Goal: Contribute content: Contribute content

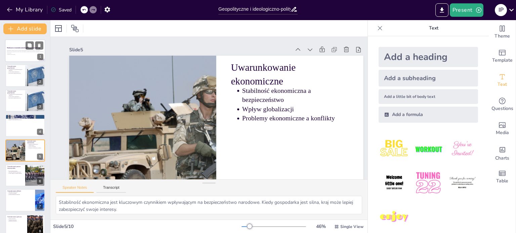
click at [18, 58] on div at bounding box center [25, 50] width 40 height 23
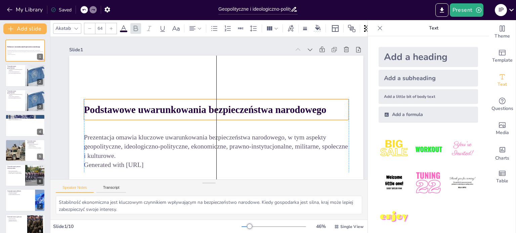
drag, startPoint x: 126, startPoint y: 123, endPoint x: 128, endPoint y: 97, distance: 25.6
click at [128, 103] on p "Podstawowe uwarunkowania bezpieczeństwa narodowego" at bounding box center [216, 110] width 265 height 14
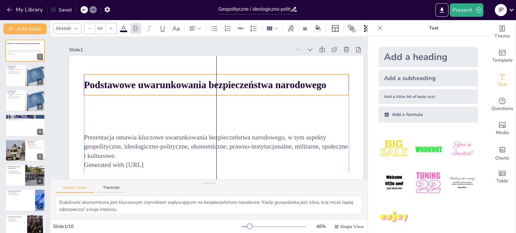
drag, startPoint x: 128, startPoint y: 97, endPoint x: 130, endPoint y: 88, distance: 9.6
click at [130, 88] on p "Podstawowe uwarunkowania bezpieczeństwa narodowego" at bounding box center [216, 85] width 265 height 14
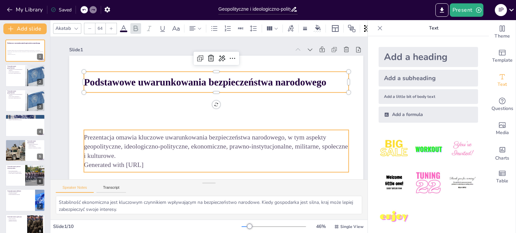
click at [131, 147] on p "Prezentacja omawia kluczowe uwarunkowania bezpieczeństwa narodowego, w tym aspe…" at bounding box center [216, 147] width 265 height 28
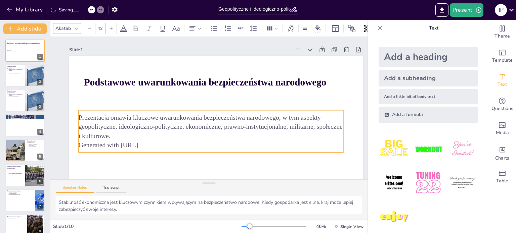
drag, startPoint x: 131, startPoint y: 146, endPoint x: 125, endPoint y: 126, distance: 20.5
click at [125, 126] on p "Prezentacja omawia kluczowe uwarunkowania bezpieczeństwa narodowego, w tym aspe…" at bounding box center [211, 127] width 265 height 28
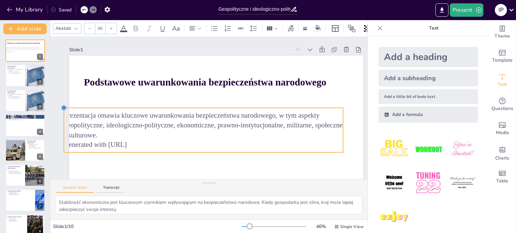
drag, startPoint x: 79, startPoint y: 110, endPoint x: 92, endPoint y: 107, distance: 13.4
click at [92, 107] on div "Podstawowe uwarunkowania bezpieczeństwa narodowego Prezentacja omawia kluczowe …" at bounding box center [216, 138] width 294 height 165
drag, startPoint x: 63, startPoint y: 109, endPoint x: 77, endPoint y: 114, distance: 14.2
click at [77, 114] on div "Podstawowe uwarunkowania bezpieczeństwa narodowego Prezentacja omawia kluczowe …" at bounding box center [216, 138] width 294 height 165
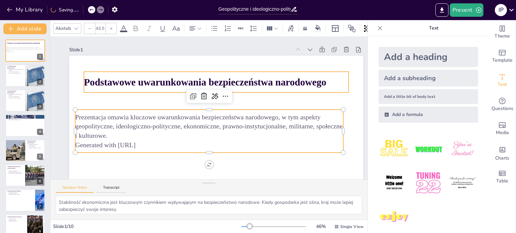
click at [126, 77] on strong "Podstawowe uwarunkowania bezpieczeństwa narodowego" at bounding box center [205, 82] width 243 height 11
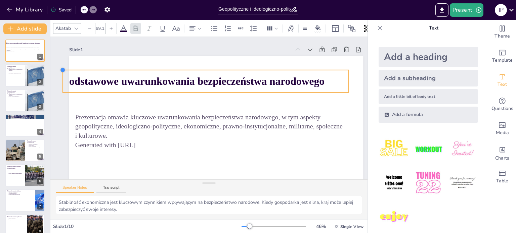
type input "68.1"
click at [86, 71] on div "Podstawowe uwarunkowania bezpieczeństwa narodowego Prezentacja omawia kluczowe …" at bounding box center [216, 138] width 294 height 165
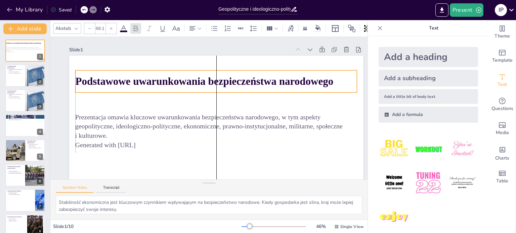
drag, startPoint x: 93, startPoint y: 72, endPoint x: 101, endPoint y: 72, distance: 7.4
click at [101, 72] on div "Podstawowe uwarunkowania bezpieczeństwa narodowego" at bounding box center [216, 82] width 281 height 22
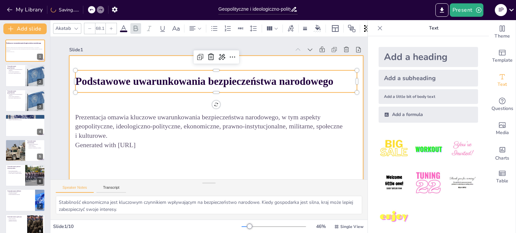
click at [110, 100] on div at bounding box center [216, 138] width 294 height 165
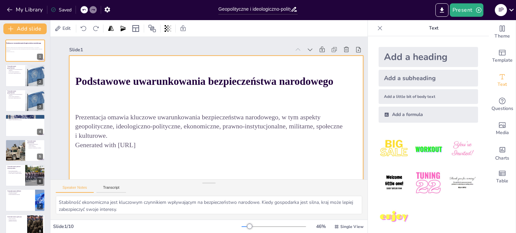
click at [139, 161] on div at bounding box center [216, 138] width 294 height 165
click at [177, 158] on div at bounding box center [216, 138] width 294 height 165
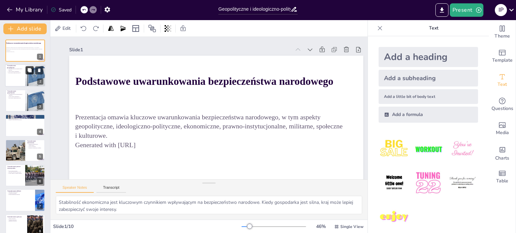
click at [29, 71] on icon at bounding box center [30, 71] width 4 height 4
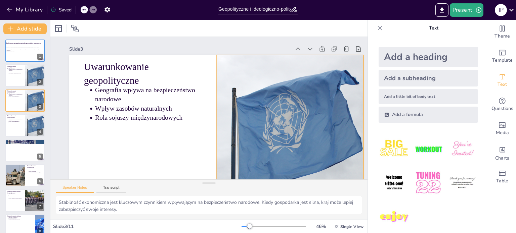
scroll to position [2, 0]
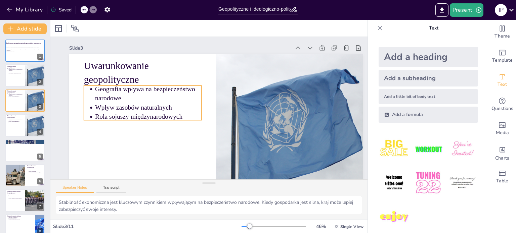
click at [95, 92] on li "Geografia wpływa na bezpieczeństwo narodowe" at bounding box center [148, 94] width 106 height 18
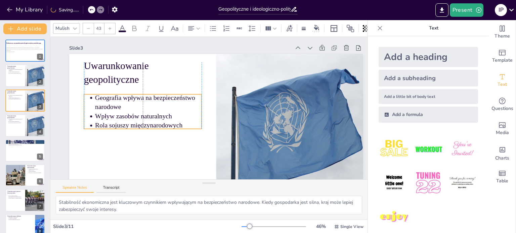
drag, startPoint x: 94, startPoint y: 92, endPoint x: 92, endPoint y: 102, distance: 10.2
click at [92, 102] on ul "Geografia wpływa na bezpieczeństwo narodowe Wpływ zasobów naturalnych Rola soju…" at bounding box center [143, 111] width 118 height 37
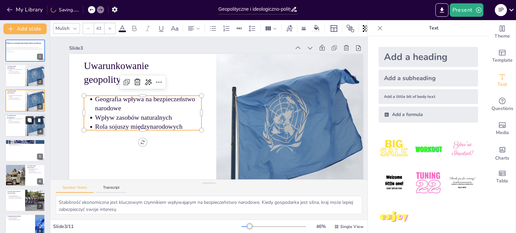
click at [27, 122] on button at bounding box center [30, 121] width 8 height 8
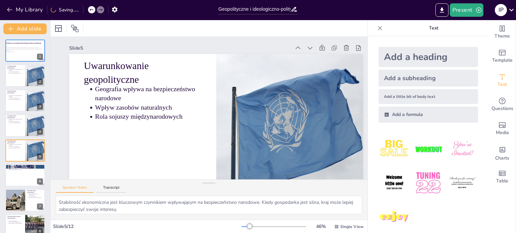
scroll to position [30, 0]
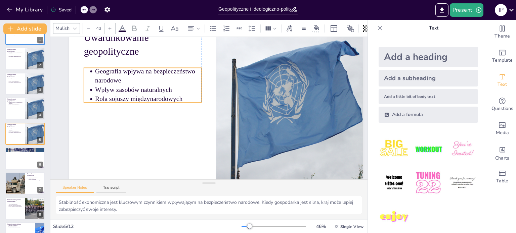
drag, startPoint x: 110, startPoint y: 73, endPoint x: 109, endPoint y: 83, distance: 10.5
click at [109, 83] on p "Geografia wpływa na bezpieczeństwo narodowe" at bounding box center [148, 76] width 106 height 18
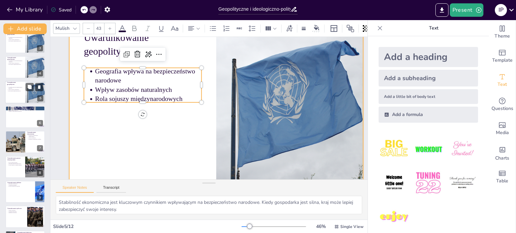
scroll to position [61, 0]
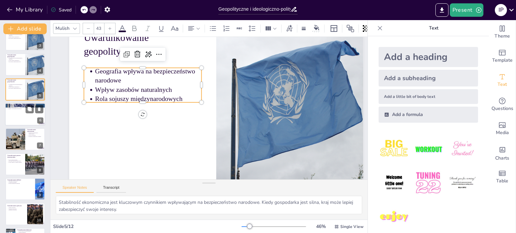
click at [16, 118] on div at bounding box center [25, 114] width 40 height 23
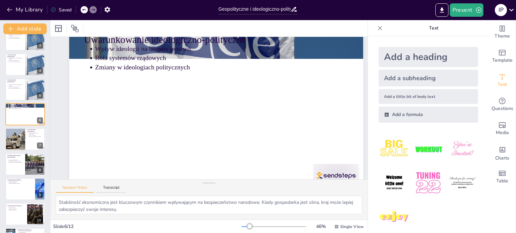
scroll to position [0, 0]
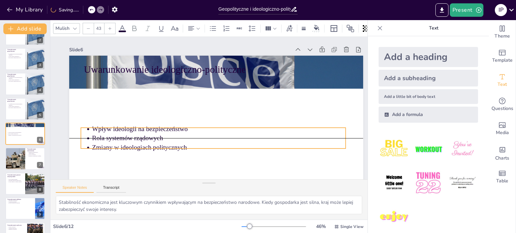
drag, startPoint x: 147, startPoint y: 83, endPoint x: 144, endPoint y: 133, distance: 50.5
click at [144, 133] on p "Wpływ ideologii na bezpieczeństwo" at bounding box center [218, 129] width 253 height 9
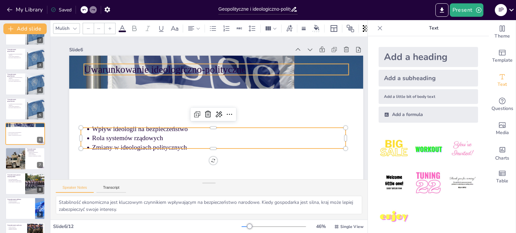
type input "64"
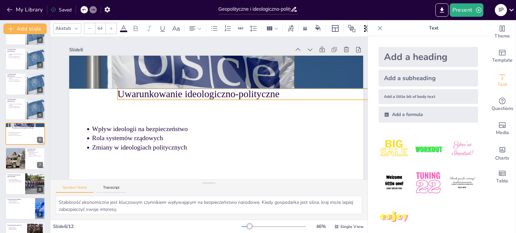
drag, startPoint x: 139, startPoint y: 68, endPoint x: 173, endPoint y: 93, distance: 42.1
click at [173, 93] on p "Uwarunkowanie ideologiczno-polityczne" at bounding box center [250, 94] width 265 height 14
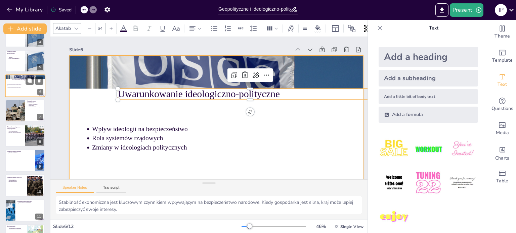
scroll to position [96, 0]
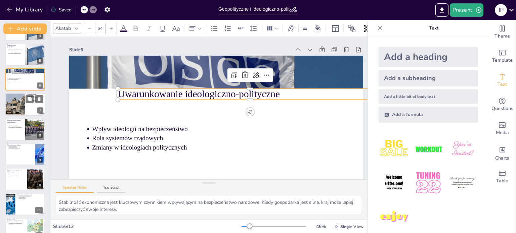
click at [24, 114] on div at bounding box center [15, 104] width 34 height 23
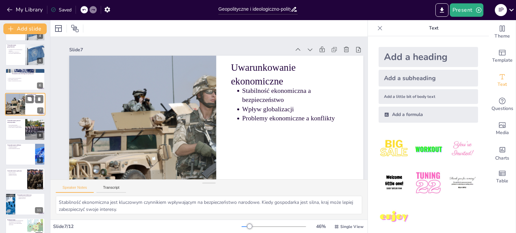
scroll to position [67, 0]
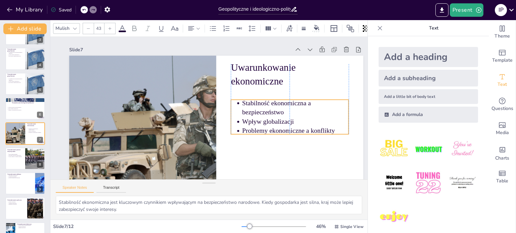
drag, startPoint x: 267, startPoint y: 94, endPoint x: 266, endPoint y: 106, distance: 12.4
click at [266, 106] on p "Stabilność ekonomiczna a bezpieczeństwo" at bounding box center [295, 108] width 106 height 18
click at [25, 162] on div at bounding box center [25, 158] width 40 height 23
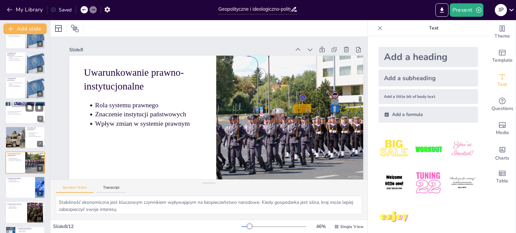
scroll to position [0, 0]
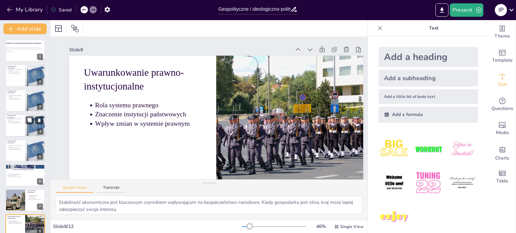
click at [25, 135] on div at bounding box center [25, 125] width 40 height 23
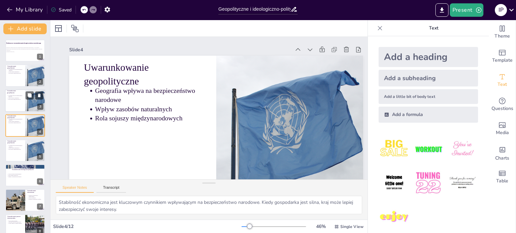
click at [17, 93] on p "Uwarunkowanie geopolityczne" at bounding box center [15, 92] width 16 height 4
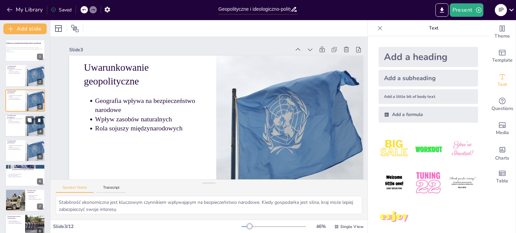
click at [19, 119] on p "Geografia wpływa na bezpieczeństwo narodowe" at bounding box center [15, 120] width 15 height 3
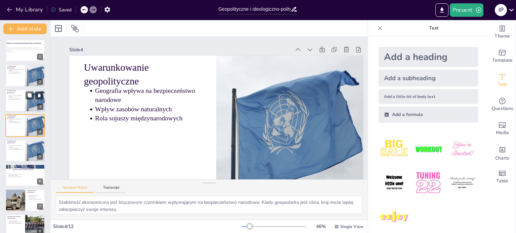
click at [20, 100] on div at bounding box center [25, 100] width 40 height 23
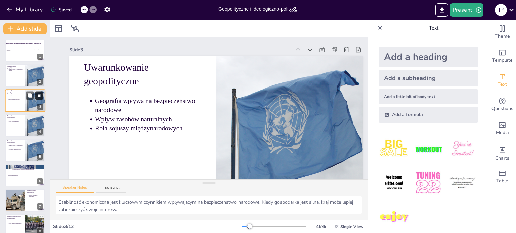
click at [39, 97] on icon at bounding box center [39, 95] width 5 height 5
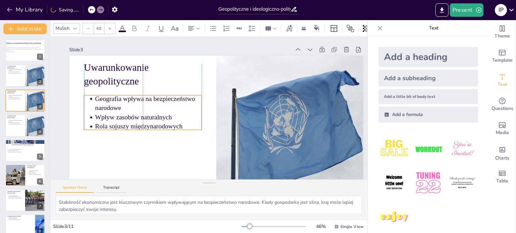
drag, startPoint x: 122, startPoint y: 99, endPoint x: 122, endPoint y: 107, distance: 8.1
click at [122, 107] on p "Geografia wpływa na bezpieczeństwo narodowe" at bounding box center [148, 103] width 106 height 18
click at [23, 126] on div at bounding box center [25, 125] width 40 height 23
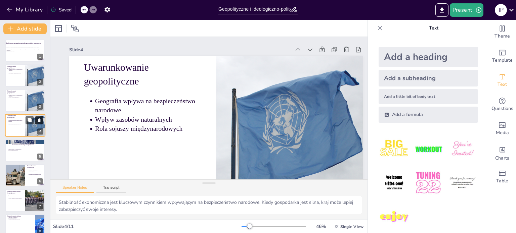
click at [42, 119] on icon at bounding box center [39, 120] width 5 height 5
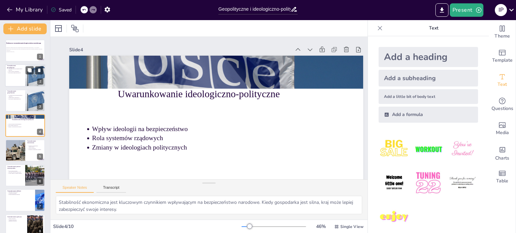
click at [26, 82] on div at bounding box center [35, 75] width 34 height 23
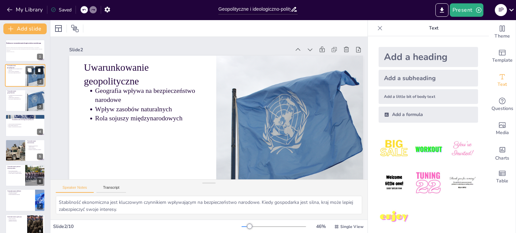
click at [40, 70] on icon at bounding box center [39, 71] width 3 height 4
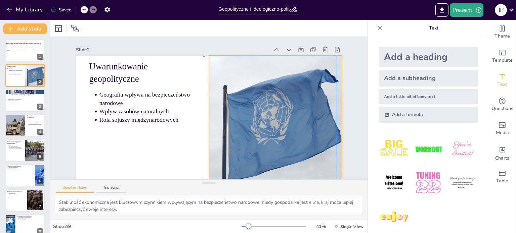
click at [206, 56] on div "Uwarunkowanie geopolityczne Geografia wpływa na bezpieczeństwo narodowe Wpływ z…" at bounding box center [209, 56] width 266 height 0
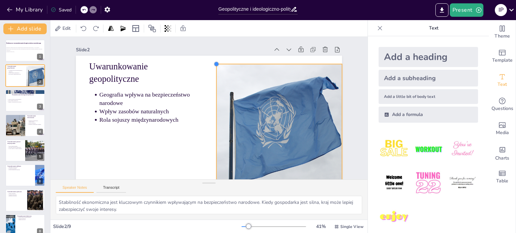
drag, startPoint x: 204, startPoint y: 56, endPoint x: 217, endPoint y: 67, distance: 16.7
click at [217, 67] on div "Uwarunkowanie geopolityczne Geografia wpływa na bezpieczeństwo narodowe Wpływ z…" at bounding box center [209, 131] width 266 height 150
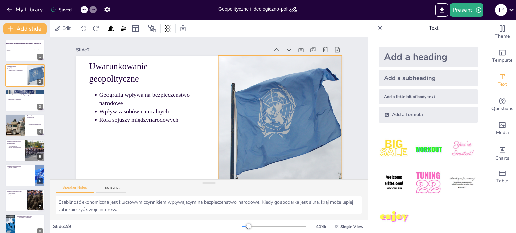
drag, startPoint x: 230, startPoint y: 83, endPoint x: 230, endPoint y: 73, distance: 9.7
click at [230, 73] on div at bounding box center [280, 125] width 209 height 139
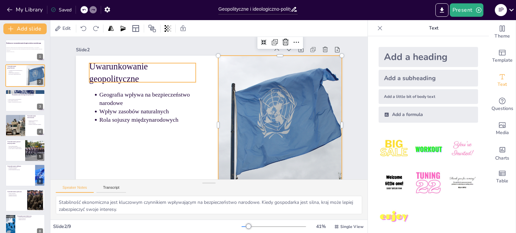
click at [90, 67] on p "Uwarunkowanie geopolityczne" at bounding box center [142, 72] width 106 height 25
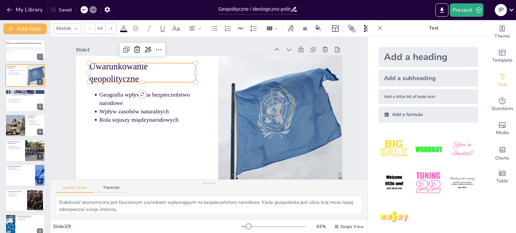
click at [125, 26] on icon at bounding box center [124, 28] width 6 height 6
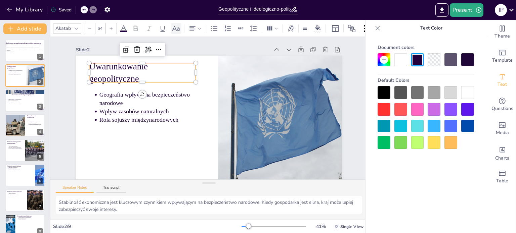
click at [175, 25] on icon at bounding box center [176, 29] width 8 height 8
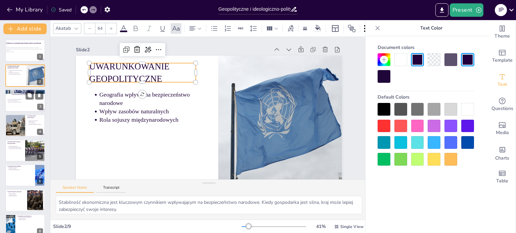
click at [21, 97] on div at bounding box center [25, 100] width 40 height 23
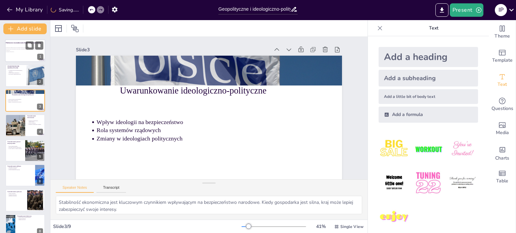
click at [26, 41] on button at bounding box center [30, 45] width 8 height 8
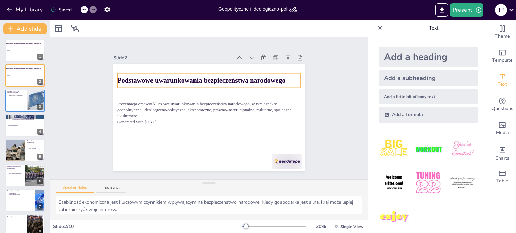
click at [174, 79] on strong "Podstawowe uwarunkowania bezpieczeństwa narodowego" at bounding box center [201, 80] width 168 height 7
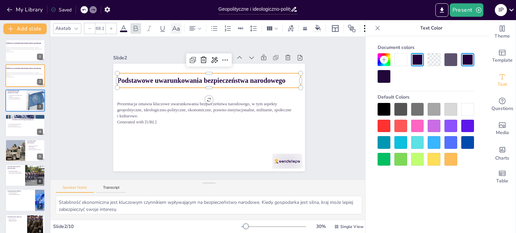
click at [177, 26] on icon at bounding box center [175, 28] width 7 height 5
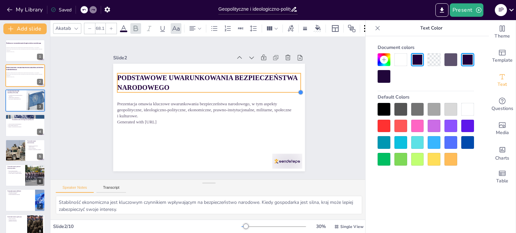
drag, startPoint x: 296, startPoint y: 85, endPoint x: 291, endPoint y: 85, distance: 4.7
click at [291, 85] on div "Podstawowe uwarunkowania bezpieczeństwa narodowego Prezentacja omawia kluczowe …" at bounding box center [209, 118] width 192 height 108
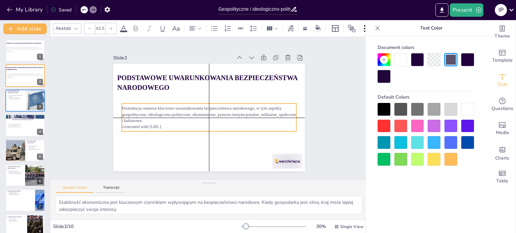
drag, startPoint x: 154, startPoint y: 102, endPoint x: 159, endPoint y: 106, distance: 6.7
click at [159, 106] on p "Prezentacja omawia kluczowe uwarunkowania bezpieczeństwa narodowego, w tym aspe…" at bounding box center [209, 114] width 175 height 18
click at [254, 107] on p "Prezentacja omawia kluczowe uwarunkowania bezpieczeństwa narodowego, w tym aspe…" at bounding box center [209, 114] width 175 height 18
click at [249, 107] on p "Prezentacja omawia kluczowe uwarunkowania bezpieczeństwa narodowego, w tym aspe…" at bounding box center [209, 114] width 175 height 18
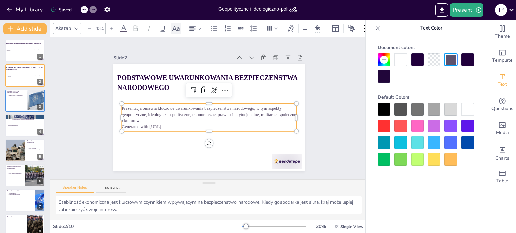
click at [177, 28] on icon at bounding box center [176, 29] width 8 height 8
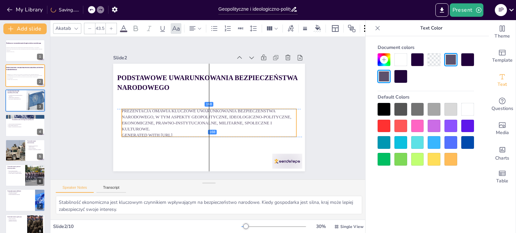
drag, startPoint x: 157, startPoint y: 121, endPoint x: 157, endPoint y: 125, distance: 4.1
click at [157, 125] on p "Prezentacja omawia kluczowe uwarunkowania bezpieczeństwa narodowego, w tym aspe…" at bounding box center [209, 120] width 175 height 24
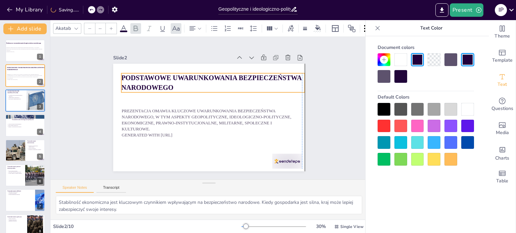
type input "68.1"
drag, startPoint x: 149, startPoint y: 83, endPoint x: 153, endPoint y: 84, distance: 4.2
click at [153, 84] on strong "Podstawowe uwarunkowania bezpieczeństwa narodowego" at bounding box center [212, 83] width 180 height 17
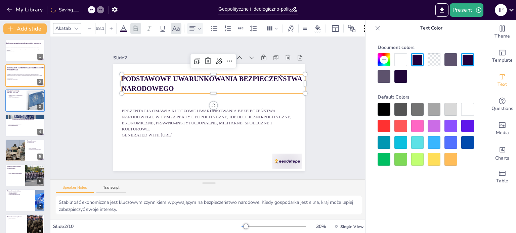
click at [195, 27] on icon at bounding box center [192, 29] width 8 height 8
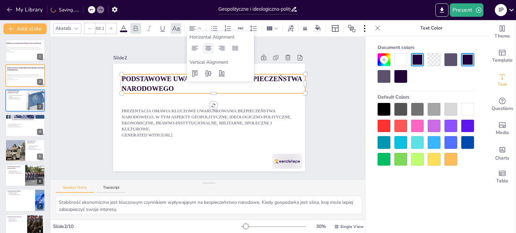
click at [207, 45] on icon at bounding box center [208, 48] width 8 height 8
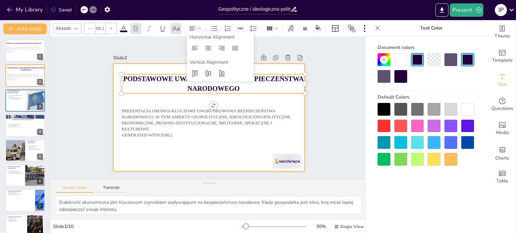
click at [145, 142] on div at bounding box center [209, 118] width 192 height 108
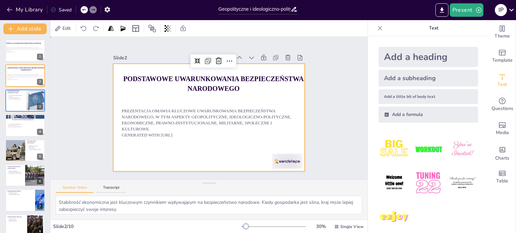
click at [145, 142] on div at bounding box center [209, 118] width 192 height 108
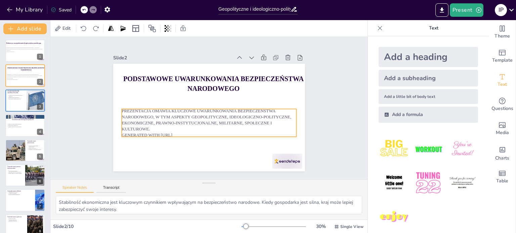
click at [161, 135] on div "Podstawowe uwarunkowania bezpieczeństwa narodowego Prezentacja omawia kluczowe …" at bounding box center [209, 118] width 192 height 108
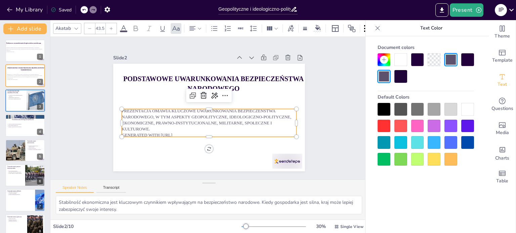
click at [187, 132] on p "Generated with [URL]" at bounding box center [209, 135] width 175 height 6
click at [184, 132] on p "Generated with [URL]" at bounding box center [209, 135] width 175 height 6
click at [379, 31] on icon at bounding box center [377, 28] width 7 height 7
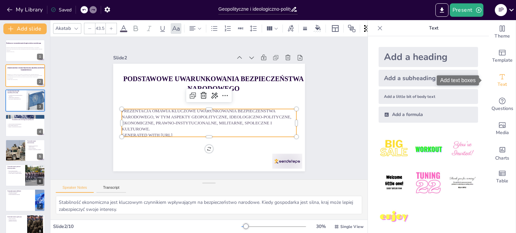
click at [497, 83] on span "Text" at bounding box center [501, 84] width 9 height 7
click at [221, 96] on icon at bounding box center [225, 96] width 8 height 8
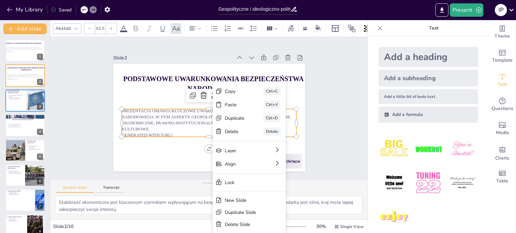
click at [189, 132] on p "Generated with [URL]" at bounding box center [209, 135] width 175 height 6
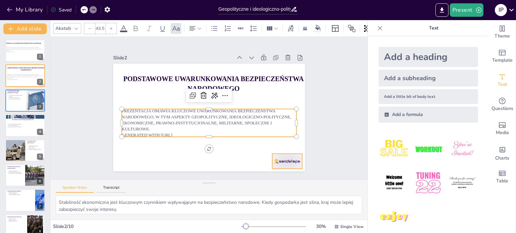
click at [281, 160] on div at bounding box center [287, 161] width 30 height 15
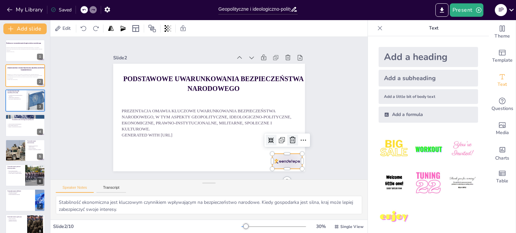
click at [289, 137] on icon at bounding box center [293, 140] width 8 height 8
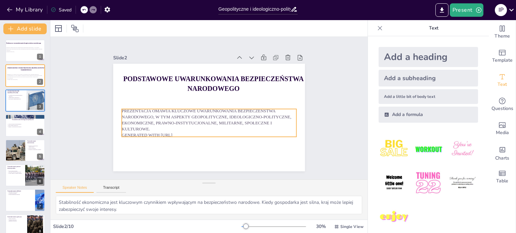
click at [181, 135] on div "Podstawowe uwarunkowania bezpieczeństwa narodowego Prezentacja omawia kluczowe …" at bounding box center [209, 118] width 192 height 108
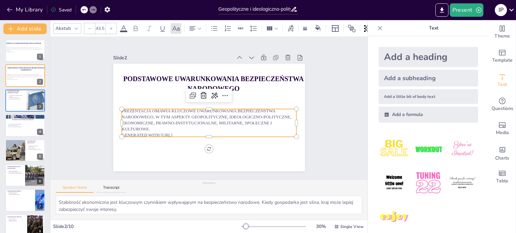
click at [183, 133] on p "Generated with [URL]" at bounding box center [209, 135] width 175 height 6
click at [498, 76] on icon "Add text boxes" at bounding box center [502, 77] width 8 height 8
click at [221, 96] on icon at bounding box center [225, 96] width 8 height 8
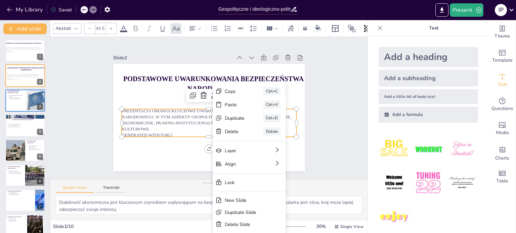
click at [318, 127] on div "Slide 1 Podstawowe uwarunkowania bezpieczeństwa narodowego Prezentacja omawia k…" at bounding box center [208, 108] width 229 height 127
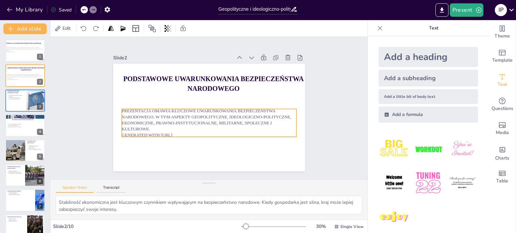
click at [192, 134] on p "Generated with [URL]" at bounding box center [209, 135] width 175 height 6
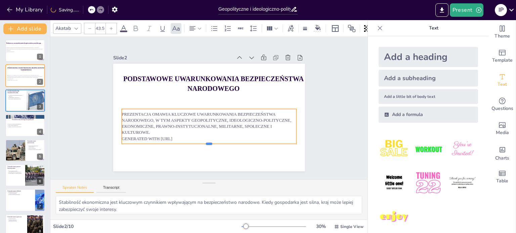
drag, startPoint x: 205, startPoint y: 135, endPoint x: 208, endPoint y: 142, distance: 7.7
click at [208, 144] on div at bounding box center [209, 146] width 175 height 5
click at [194, 136] on p "Generated with [URL]" at bounding box center [209, 139] width 175 height 6
click at [377, 27] on icon at bounding box center [380, 28] width 7 height 7
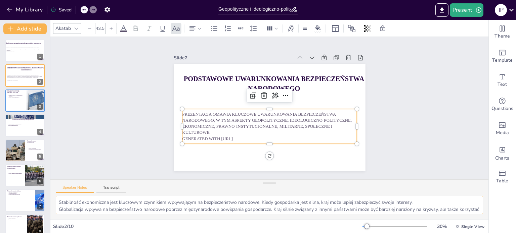
click at [160, 211] on textarea "Stabilność ekonomiczna jest kluczowym czynnikiem wpływającym na bezpieczeństwo …" at bounding box center [269, 205] width 427 height 18
click at [111, 190] on button "Transcript" at bounding box center [111, 189] width 30 height 7
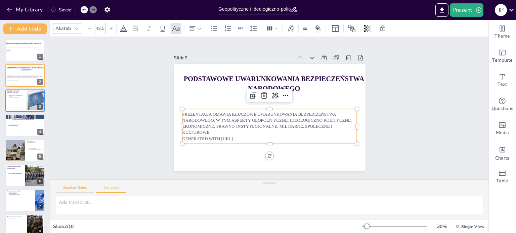
click at [84, 187] on button "Speaker Notes" at bounding box center [75, 189] width 38 height 7
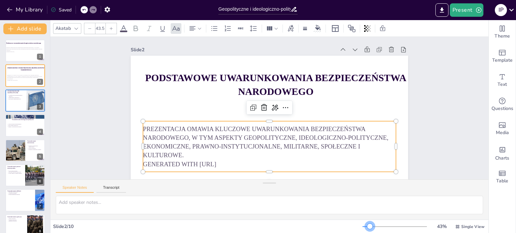
click at [367, 224] on div at bounding box center [369, 226] width 5 height 5
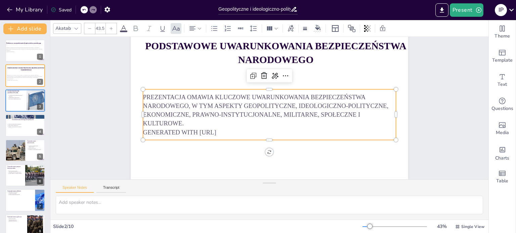
scroll to position [37, 0]
click at [235, 128] on p "Generated with [URL]" at bounding box center [269, 132] width 253 height 9
click at [489, 72] on div "Text" at bounding box center [502, 81] width 27 height 24
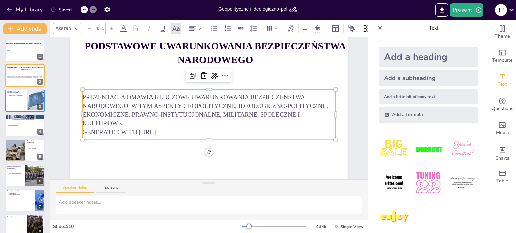
click at [189, 128] on p "Generated with [URL]" at bounding box center [209, 132] width 253 height 9
click at [177, 128] on p "Generated with [URL]" at bounding box center [209, 132] width 253 height 9
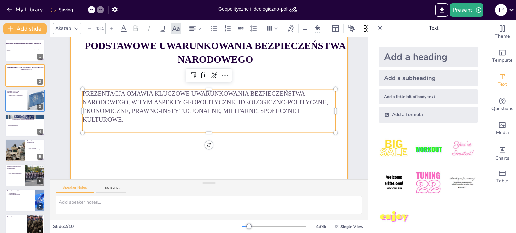
click at [212, 165] on div at bounding box center [208, 102] width 277 height 156
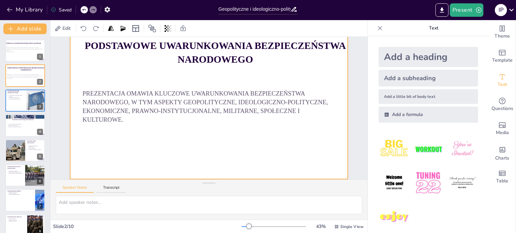
click at [244, 150] on div at bounding box center [208, 102] width 277 height 156
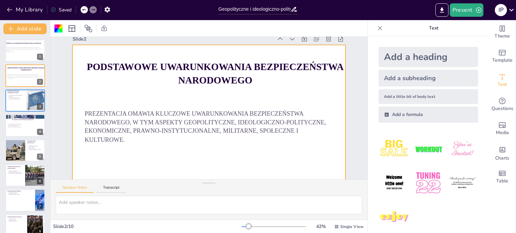
scroll to position [11, 0]
click at [21, 129] on div at bounding box center [25, 125] width 40 height 23
type textarea "Ideologie polityczne mają znaczący wpływ na strategię bezpieczeństwa narodowego…"
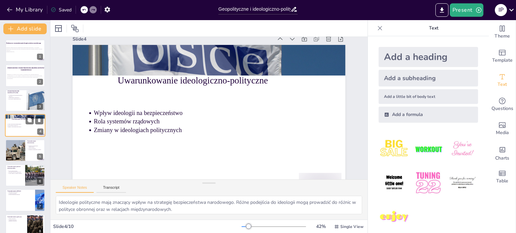
scroll to position [0, 0]
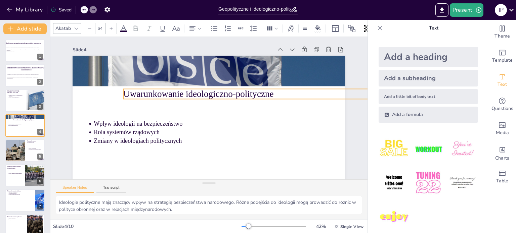
drag, startPoint x: 160, startPoint y: 91, endPoint x: 166, endPoint y: 95, distance: 7.1
click at [166, 95] on p "Uwarunkowanie ideologiczno-polityczne" at bounding box center [246, 94] width 246 height 13
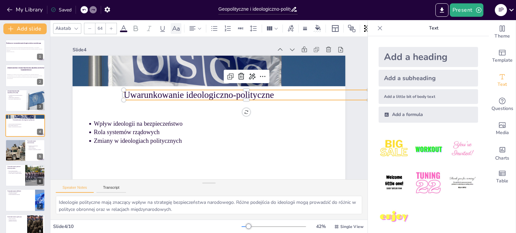
click at [179, 29] on icon at bounding box center [176, 29] width 8 height 8
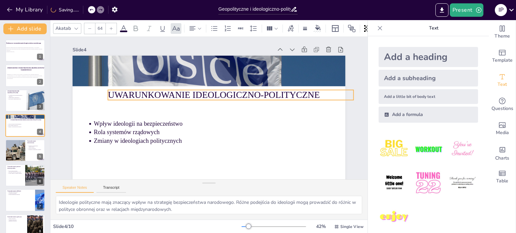
drag, startPoint x: 191, startPoint y: 97, endPoint x: 175, endPoint y: 97, distance: 15.8
click at [175, 97] on p "Uwarunkowanie ideologiczno-polityczne" at bounding box center [231, 95] width 246 height 13
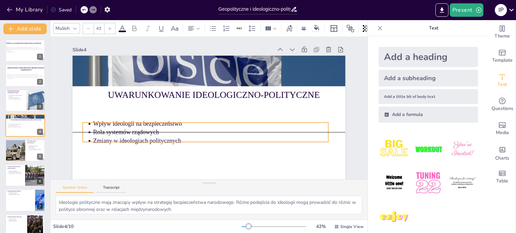
click at [323, 142] on p "Zmiany w ideologiach politycznych" at bounding box center [210, 141] width 235 height 8
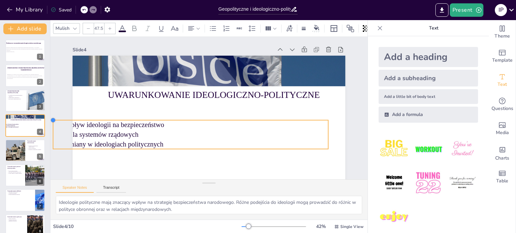
type input "48.2"
drag, startPoint x: 79, startPoint y: 124, endPoint x: 100, endPoint y: 121, distance: 21.6
click at [100, 121] on div "Uwarunkowanie ideologiczno-polityczne Wpływ ideologii na bezpieczeństwo Rola sy…" at bounding box center [209, 133] width 273 height 154
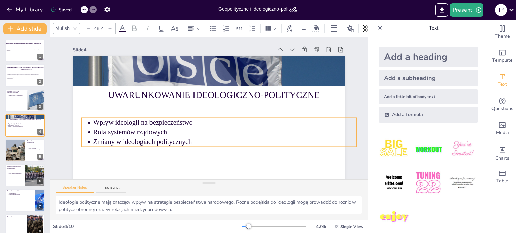
drag, startPoint x: 121, startPoint y: 131, endPoint x: 149, endPoint y: 130, distance: 28.6
click at [149, 130] on p "Rola systemów rządowych" at bounding box center [224, 133] width 263 height 10
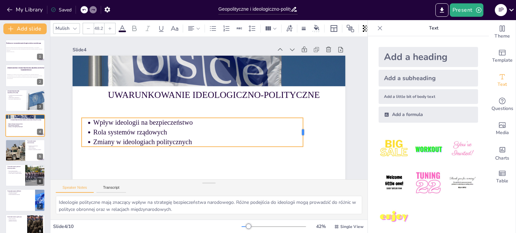
drag, startPoint x: 354, startPoint y: 132, endPoint x: 299, endPoint y: 138, distance: 55.4
click at [303, 138] on div at bounding box center [305, 132] width 5 height 29
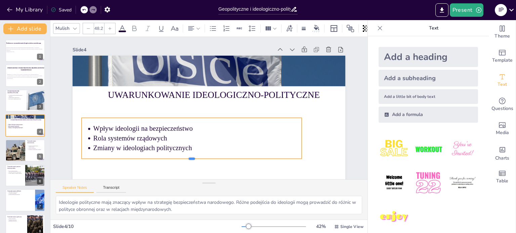
drag, startPoint x: 187, startPoint y: 146, endPoint x: 188, endPoint y: 159, distance: 12.8
click at [188, 159] on div "Uwarunkowanie ideologiczno-polityczne Wpływ ideologii na bezpieczeństwo Rola sy…" at bounding box center [209, 133] width 273 height 154
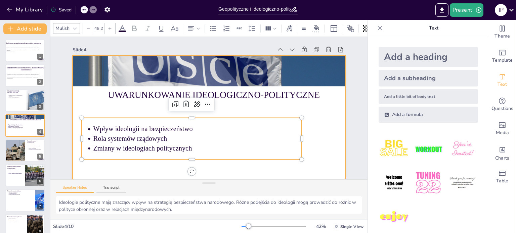
click at [135, 164] on div at bounding box center [209, 133] width 273 height 154
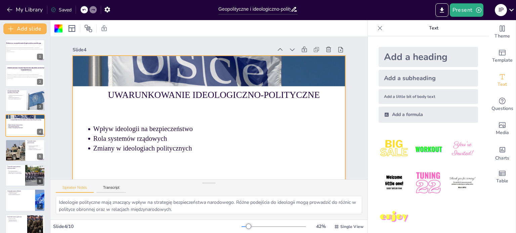
click at [377, 31] on icon at bounding box center [380, 28] width 7 height 7
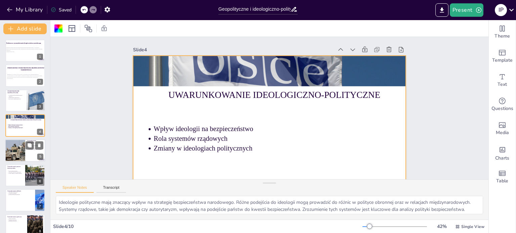
click at [14, 145] on div at bounding box center [15, 150] width 34 height 23
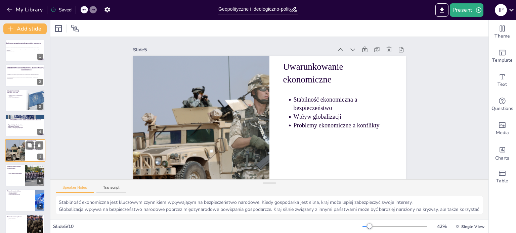
scroll to position [17, 0]
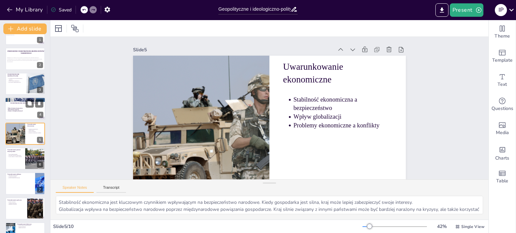
click at [21, 108] on p "Wpływ ideologii na bezpieczeństwo" at bounding box center [23, 108] width 31 height 1
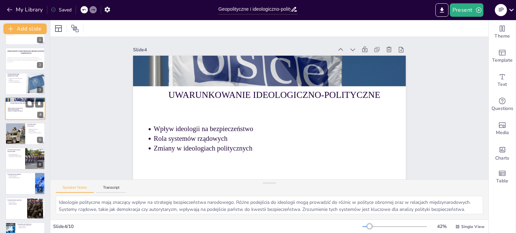
scroll to position [0, 0]
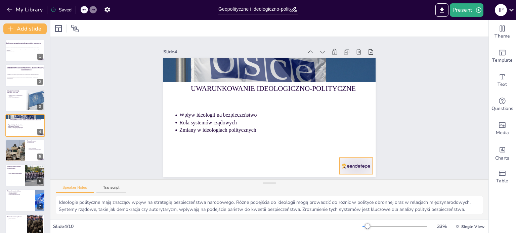
click at [339, 158] on div at bounding box center [355, 166] width 33 height 16
click at [357, 143] on icon at bounding box center [361, 144] width 8 height 8
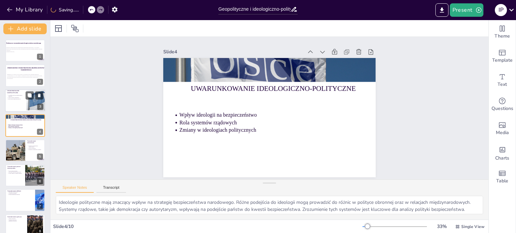
click at [26, 109] on div at bounding box center [25, 100] width 40 height 23
type textarea "Geografia jest jednym z najważniejszych czynników wpływających na bezpieczeństw…"
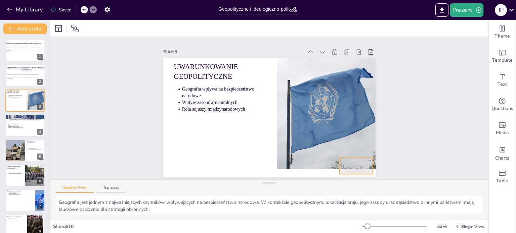
click at [340, 169] on div at bounding box center [355, 166] width 33 height 16
click at [357, 144] on icon at bounding box center [361, 144] width 8 height 8
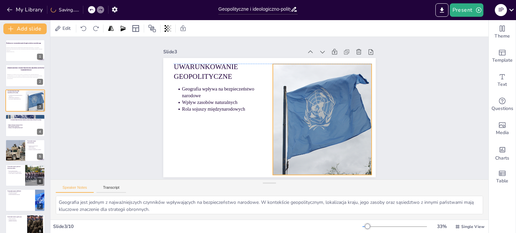
drag, startPoint x: 325, startPoint y: 139, endPoint x: 321, endPoint y: 144, distance: 6.2
click at [321, 144] on div at bounding box center [322, 119] width 167 height 111
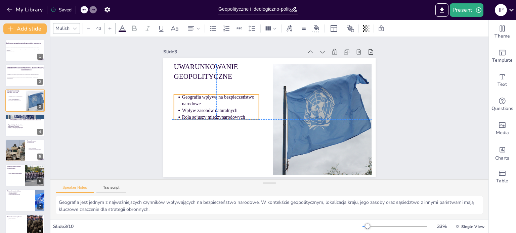
drag, startPoint x: 188, startPoint y: 102, endPoint x: 186, endPoint y: 107, distance: 6.1
click at [186, 107] on p "Wpływ zasobów naturalnych" at bounding box center [220, 110] width 77 height 7
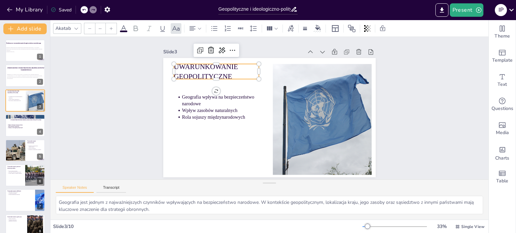
type input "64"
drag, startPoint x: 181, startPoint y: 75, endPoint x: 185, endPoint y: 75, distance: 4.0
click at [185, 75] on p "Uwarunkowanie geopolityczne" at bounding box center [220, 71] width 85 height 20
click at [199, 27] on icon at bounding box center [199, 28] width 5 height 5
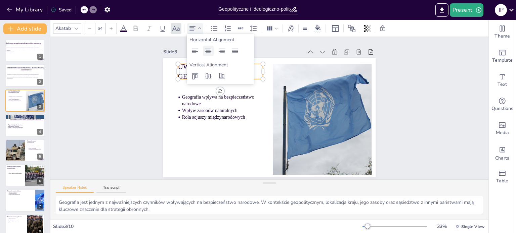
click at [210, 51] on icon at bounding box center [208, 51] width 8 height 8
click at [17, 79] on p at bounding box center [25, 79] width 37 height 1
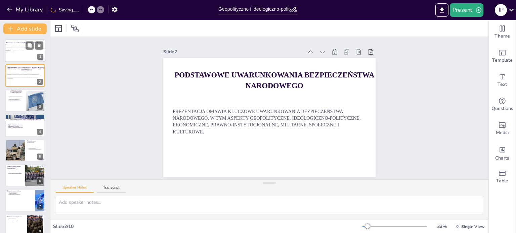
click at [21, 46] on div at bounding box center [25, 50] width 40 height 23
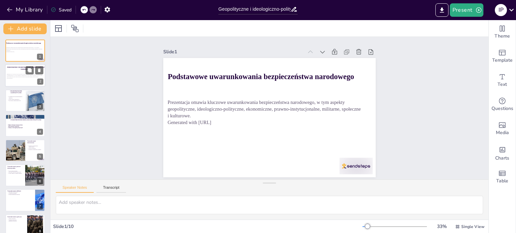
click at [20, 79] on p at bounding box center [25, 79] width 37 height 1
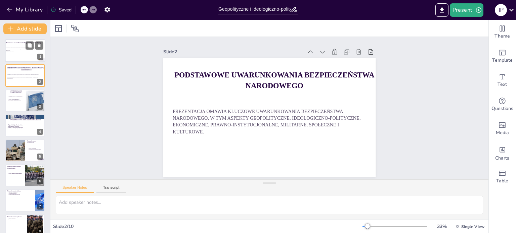
click at [19, 58] on div at bounding box center [25, 50] width 40 height 23
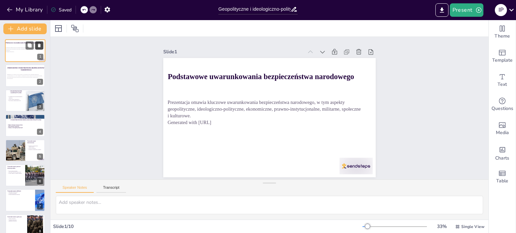
click at [38, 46] on icon at bounding box center [39, 46] width 3 height 4
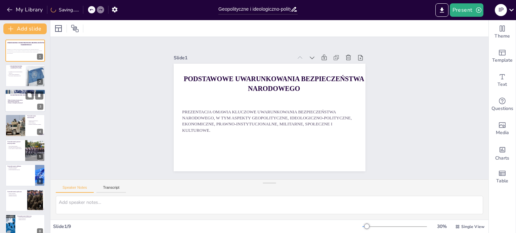
click at [27, 91] on button at bounding box center [30, 95] width 8 height 8
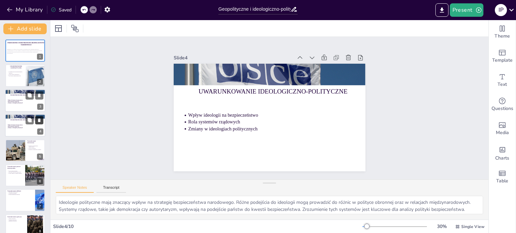
click at [41, 119] on icon at bounding box center [39, 120] width 5 height 5
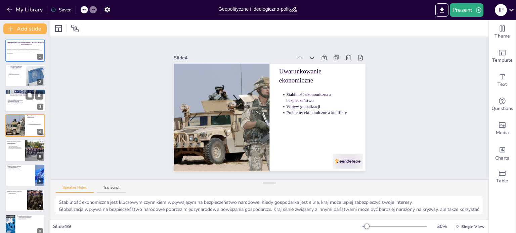
click at [16, 92] on div at bounding box center [25, 91] width 40 height 27
type textarea "Ideologie polityczne mają znaczący wpływ na strategię bezpieczeństwa narodowego…"
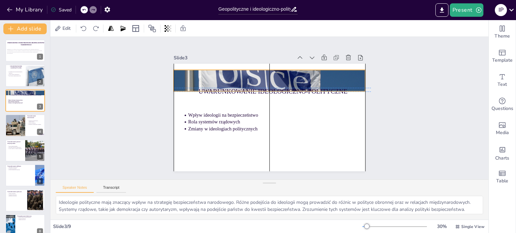
drag, startPoint x: 183, startPoint y: 80, endPoint x: 183, endPoint y: 84, distance: 4.0
click at [183, 84] on div at bounding box center [270, 81] width 192 height 128
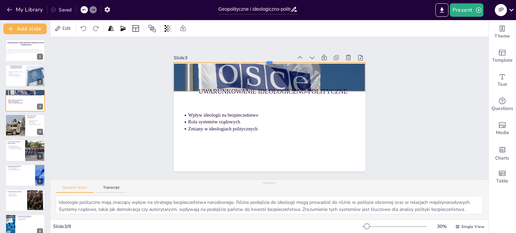
drag, startPoint x: 262, startPoint y: 67, endPoint x: 262, endPoint y: 59, distance: 7.4
click at [262, 59] on div at bounding box center [270, 59] width 192 height 5
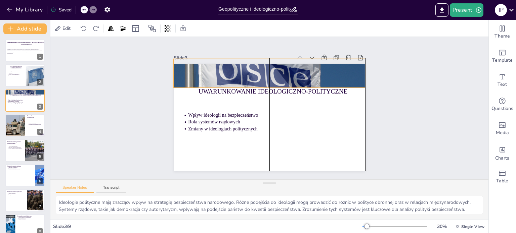
drag, startPoint x: 255, startPoint y: 88, endPoint x: 253, endPoint y: 84, distance: 4.7
click at [253, 87] on p "Uwarunkowanie ideologiczno-polityczne" at bounding box center [285, 91] width 173 height 9
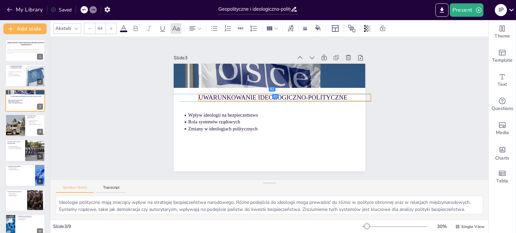
drag, startPoint x: 251, startPoint y: 90, endPoint x: 251, endPoint y: 95, distance: 5.0
click at [251, 95] on p "Uwarunkowanie ideologiczno-polityczne" at bounding box center [285, 97] width 173 height 9
click at [253, 101] on div at bounding box center [285, 103] width 173 height 5
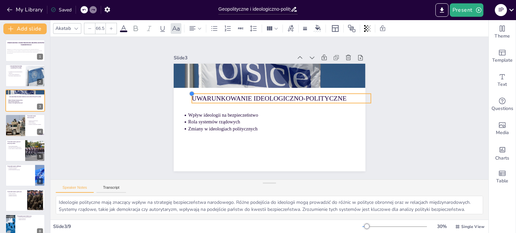
type input "66.4"
drag, startPoint x: 195, startPoint y: 91, endPoint x: 188, endPoint y: 91, distance: 6.4
click at [189, 91] on div at bounding box center [191, 93] width 5 height 5
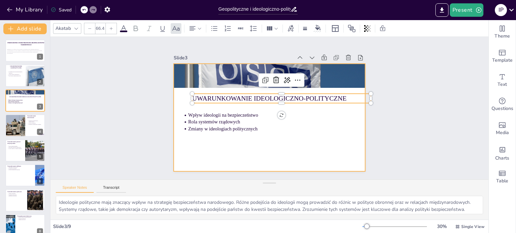
click at [252, 141] on div at bounding box center [270, 118] width 192 height 108
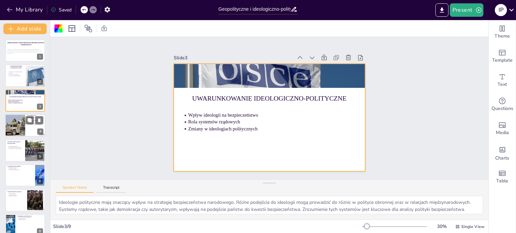
click at [23, 118] on div at bounding box center [15, 125] width 34 height 23
type textarea "Stabilność ekonomiczna jest kluczowym czynnikiem wpływającym na bezpieczeństwo …"
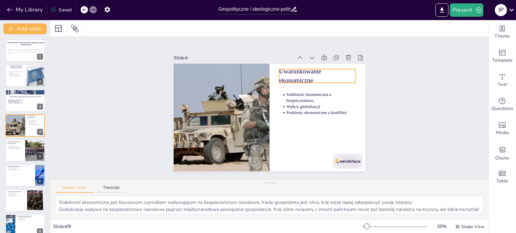
click at [295, 74] on p "Uwarunkowanie ekonomiczne" at bounding box center [317, 76] width 77 height 18
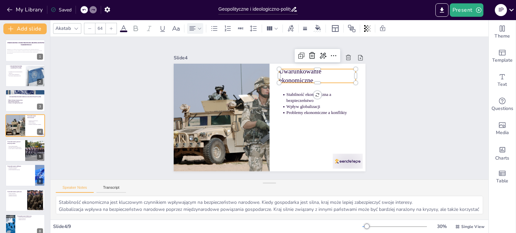
click at [192, 31] on icon at bounding box center [192, 29] width 8 height 8
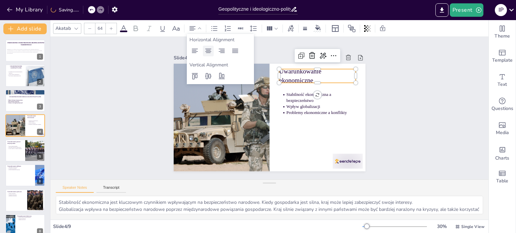
click at [207, 50] on icon at bounding box center [208, 51] width 6 height 4
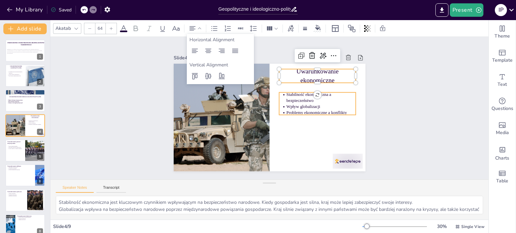
click at [346, 111] on p "Problemy ekonomiczne a konflikty" at bounding box center [321, 113] width 70 height 6
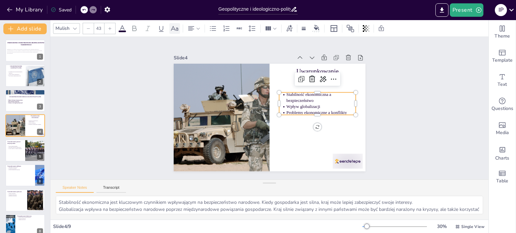
click at [176, 29] on icon at bounding box center [175, 29] width 8 height 8
type input "--"
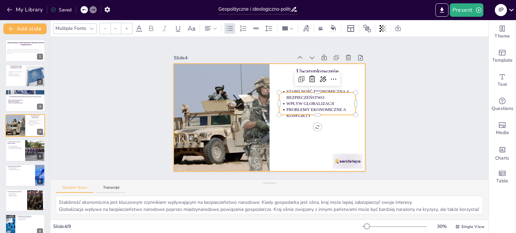
click at [291, 146] on div at bounding box center [270, 118] width 192 height 108
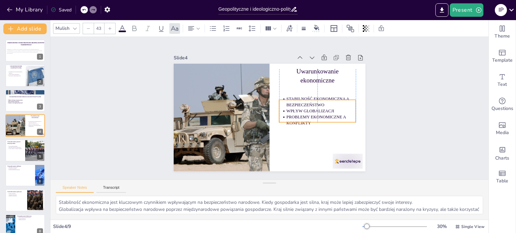
drag, startPoint x: 288, startPoint y: 104, endPoint x: 287, endPoint y: 112, distance: 7.5
click at [287, 114] on p "Problemy ekonomiczne a konflikty" at bounding box center [321, 120] width 70 height 12
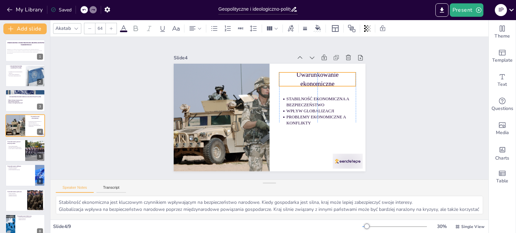
click at [293, 73] on p "Uwarunkowanie ekonomiczne" at bounding box center [317, 80] width 77 height 18
click at [112, 30] on icon at bounding box center [111, 29] width 4 height 4
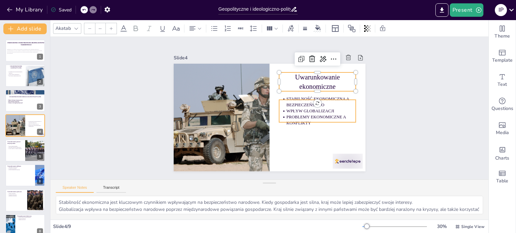
type input "43"
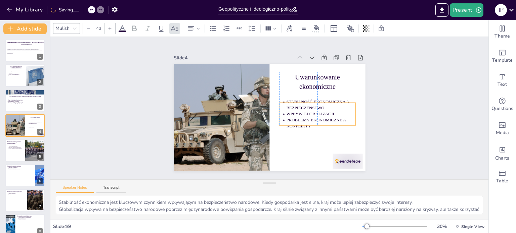
click at [286, 103] on p "Stabilność ekonomiczna a bezpieczeństwo" at bounding box center [321, 105] width 70 height 12
click at [30, 60] on div at bounding box center [25, 50] width 40 height 23
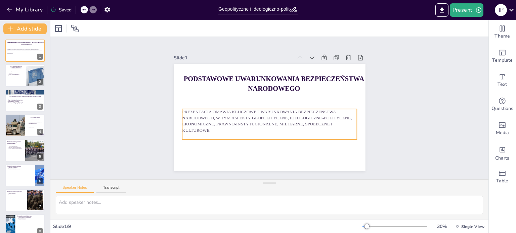
click at [204, 122] on p "Prezentacja omawia kluczowe uwarunkowania bezpieczeństwa narodowego, w tym aspe…" at bounding box center [269, 121] width 175 height 24
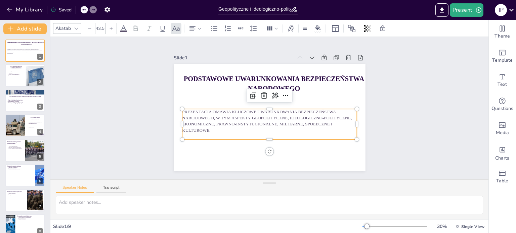
click at [113, 27] on div at bounding box center [111, 28] width 11 height 11
type input "45.5"
click at [19, 81] on div at bounding box center [25, 75] width 40 height 23
type textarea "Geografia jest jednym z najważniejszych czynników wpływających na bezpieczeństw…"
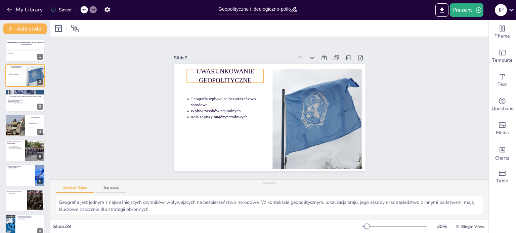
click at [209, 80] on div "Uwarunkowanie geopolityczne Geografia wpływa na bezpieczeństwo narodowe Wpływ z…" at bounding box center [270, 118] width 192 height 108
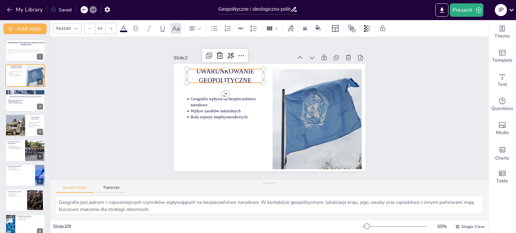
click at [114, 29] on div at bounding box center [111, 28] width 11 height 11
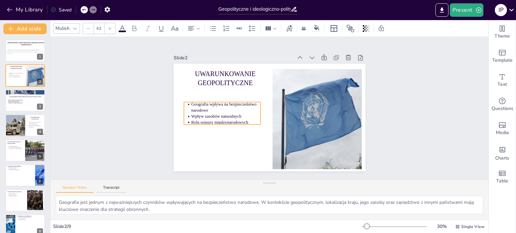
drag, startPoint x: 194, startPoint y: 99, endPoint x: 195, endPoint y: 104, distance: 5.4
click at [195, 104] on p "Geografia wpływa na bezpieczeństwo narodowe" at bounding box center [226, 107] width 70 height 12
click at [174, 28] on icon at bounding box center [175, 29] width 8 height 8
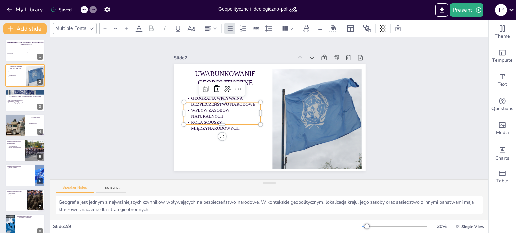
click at [128, 28] on icon at bounding box center [127, 29] width 4 height 4
type input "44"
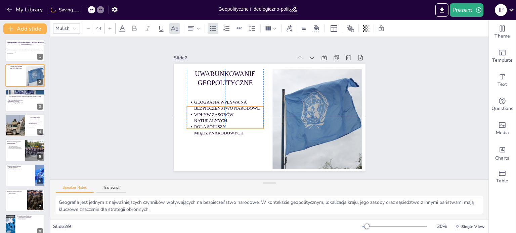
click at [198, 124] on p "Rola sojuszy międzynarodowych" at bounding box center [229, 130] width 70 height 12
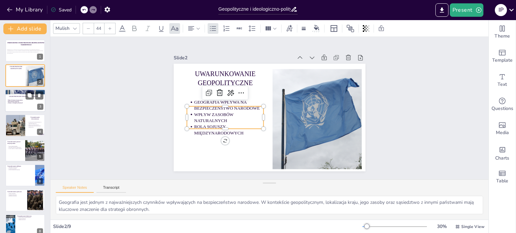
click at [32, 105] on div at bounding box center [25, 100] width 40 height 23
type textarea "Ideologie polityczne mają znaczący wpływ na strategię bezpieczeństwa narodowego…"
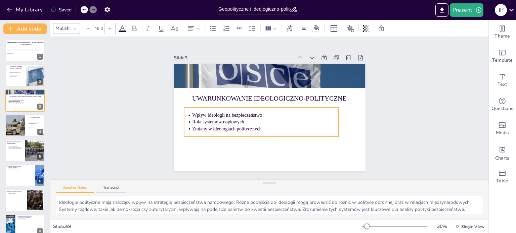
drag, startPoint x: 219, startPoint y: 119, endPoint x: 232, endPoint y: 119, distance: 13.1
click at [232, 119] on p "Rola systemów rządowych" at bounding box center [265, 122] width 146 height 7
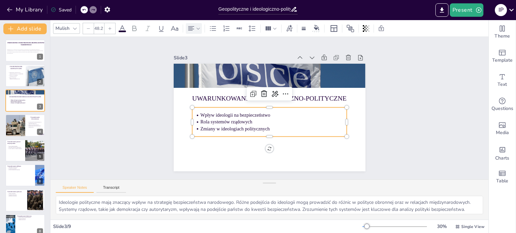
click at [192, 29] on icon at bounding box center [191, 28] width 6 height 4
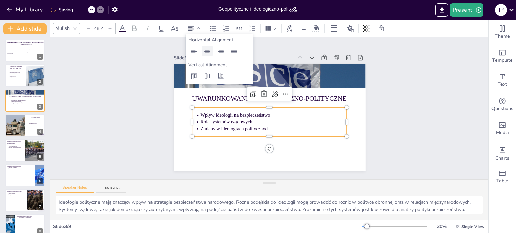
click at [206, 48] on icon at bounding box center [207, 51] width 8 height 8
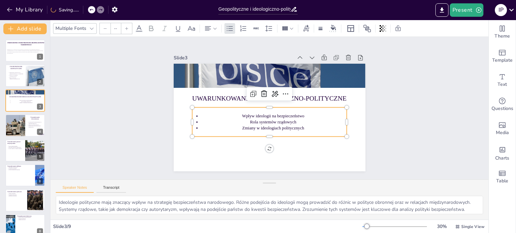
click at [232, 116] on p "Wpływ ideologii na bezpieczeństwo" at bounding box center [273, 116] width 147 height 6
click at [192, 119] on ul "Wpływ ideologii na bezpieczeństwo Rola systemów rządowych Zmiany w ideologiach …" at bounding box center [269, 122] width 155 height 18
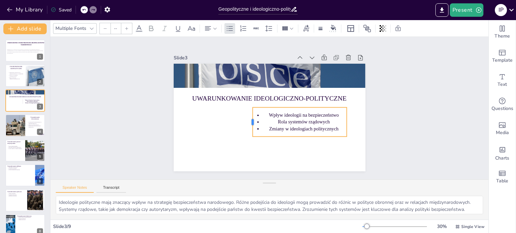
drag, startPoint x: 186, startPoint y: 119, endPoint x: 247, endPoint y: 119, distance: 60.5
click at [247, 119] on div at bounding box center [249, 121] width 5 height 29
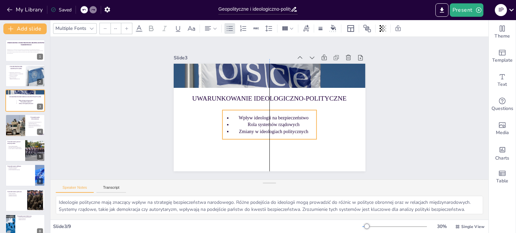
drag, startPoint x: 279, startPoint y: 121, endPoint x: 246, endPoint y: 122, distance: 33.3
click at [246, 122] on p "Rola systemów rządowych" at bounding box center [273, 125] width 86 height 7
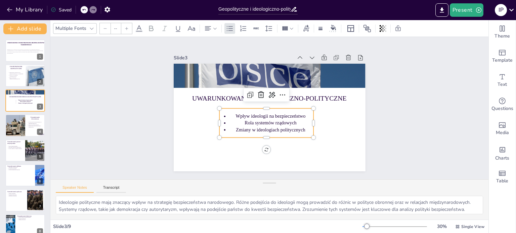
click at [126, 30] on icon at bounding box center [127, 29] width 4 height 4
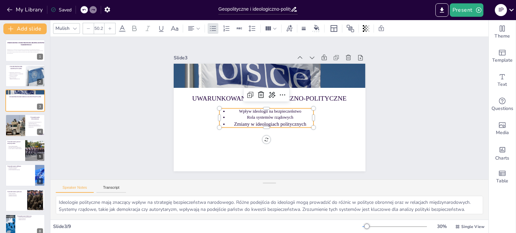
click at [126, 30] on icon at bounding box center [122, 29] width 8 height 8
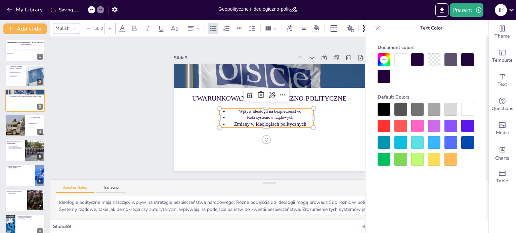
click at [126, 30] on icon at bounding box center [122, 29] width 8 height 8
click at [121, 30] on icon at bounding box center [122, 29] width 8 height 8
click at [83, 8] on icon at bounding box center [84, 10] width 4 height 4
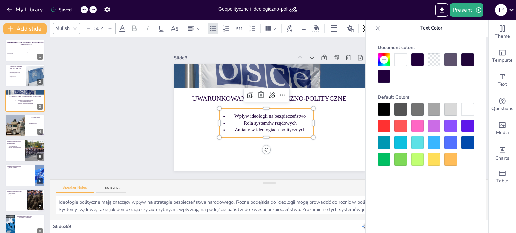
click at [380, 29] on icon at bounding box center [377, 28] width 7 height 7
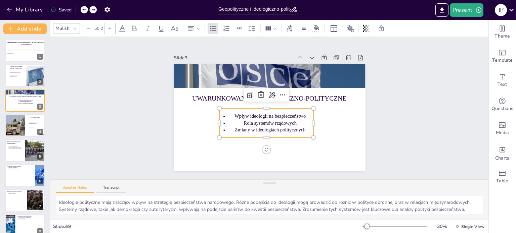
click at [110, 31] on div at bounding box center [109, 28] width 11 height 11
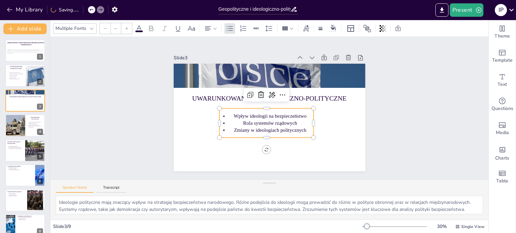
click at [126, 29] on icon at bounding box center [127, 29] width 4 height 4
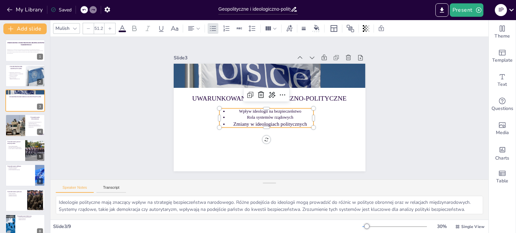
click at [110, 29] on icon at bounding box center [110, 29] width 4 height 4
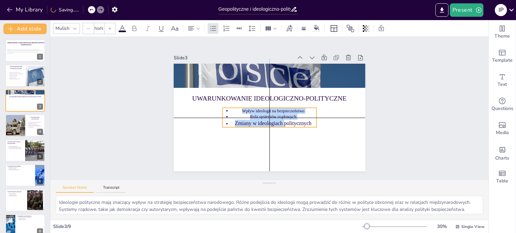
drag, startPoint x: 234, startPoint y: 108, endPoint x: 230, endPoint y: 104, distance: 5.5
click at [242, 108] on span "Wpływ ideologii na bezpieczeństwo" at bounding box center [273, 110] width 62 height 5
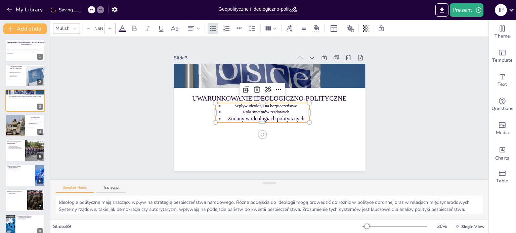
click at [235, 109] on p "Rola systemów rządowych" at bounding box center [266, 112] width 87 height 6
click at [228, 105] on p "Wpływ ideologii na bezpieczeństwo" at bounding box center [266, 106] width 87 height 6
click at [229, 103] on p "Wpływ ideologii na bezpieczeństwo" at bounding box center [266, 106] width 87 height 6
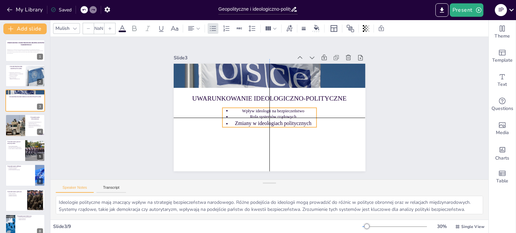
drag, startPoint x: 229, startPoint y: 103, endPoint x: 235, endPoint y: 109, distance: 9.0
click at [235, 109] on p "Wpływ ideologii na bezpieczeństwo" at bounding box center [273, 111] width 87 height 6
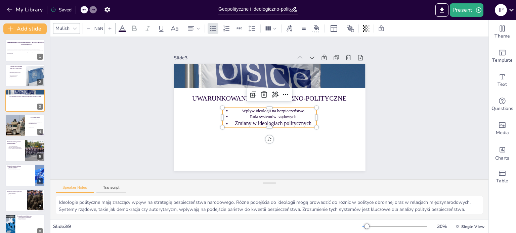
click at [85, 11] on icon at bounding box center [84, 10] width 4 height 4
click at [290, 115] on p "Rola systemów rządowych" at bounding box center [270, 118] width 87 height 6
click at [281, 115] on span "Rola systemów rządowych" at bounding box center [270, 117] width 46 height 5
click at [113, 31] on div at bounding box center [109, 28] width 11 height 11
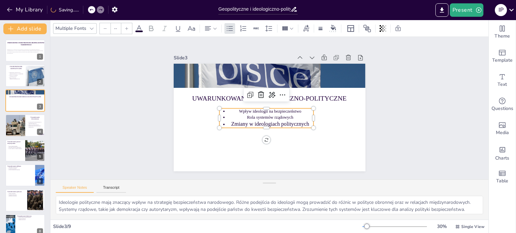
click at [138, 30] on icon at bounding box center [139, 29] width 8 height 8
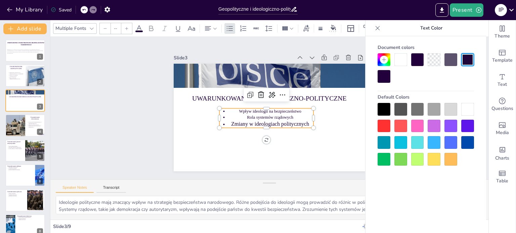
click at [376, 27] on icon at bounding box center [378, 28] width 4 height 4
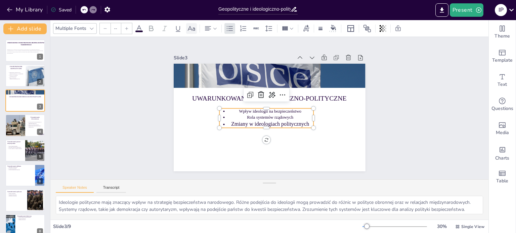
click at [192, 32] on div at bounding box center [191, 28] width 11 height 11
type input "54.2"
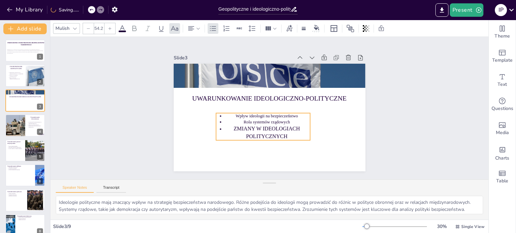
drag, startPoint x: 233, startPoint y: 121, endPoint x: 229, endPoint y: 126, distance: 6.1
click at [233, 126] on span "Zmiany w ideologiach politycznych" at bounding box center [266, 132] width 66 height 13
click at [29, 127] on p "Problemy ekonomiczne a konflikty" at bounding box center [36, 127] width 15 height 3
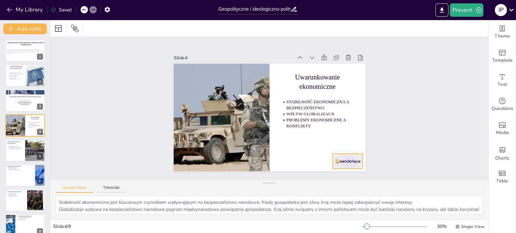
click at [335, 158] on div at bounding box center [348, 161] width 30 height 15
click at [349, 138] on icon at bounding box center [353, 140] width 8 height 8
click at [6, 150] on div at bounding box center [25, 150] width 40 height 23
type textarea "System prawny jest fundamentem dla bezpieczeństwa narodowego. Umożliwia on egze…"
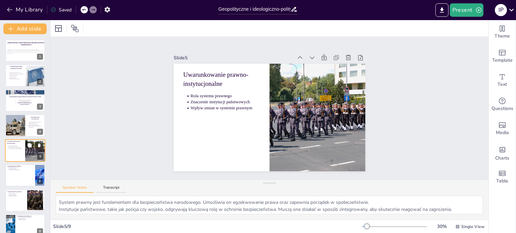
scroll to position [17, 0]
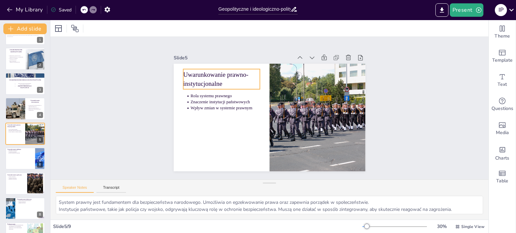
click at [200, 71] on p "Uwarunkowanie prawno-instytucjonalne" at bounding box center [221, 79] width 77 height 18
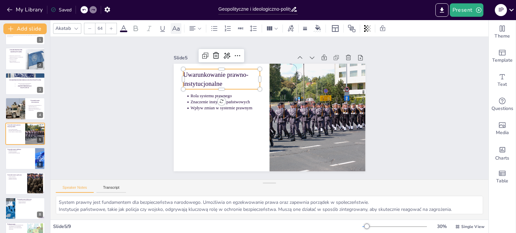
click at [175, 25] on icon at bounding box center [176, 29] width 8 height 8
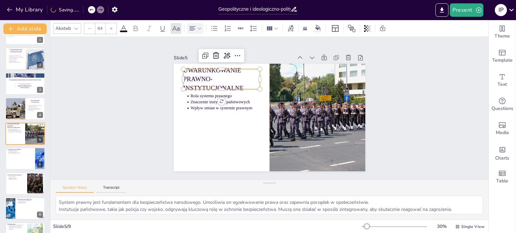
click at [196, 27] on icon at bounding box center [192, 29] width 8 height 8
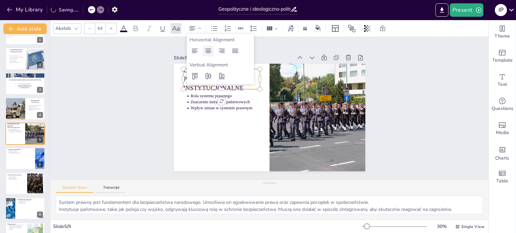
click at [209, 47] on icon at bounding box center [208, 51] width 8 height 8
click at [115, 30] on div at bounding box center [111, 28] width 11 height 11
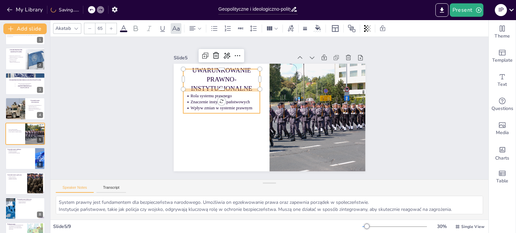
click at [198, 99] on p "Znaczenie instytucji państwowych" at bounding box center [225, 102] width 70 height 6
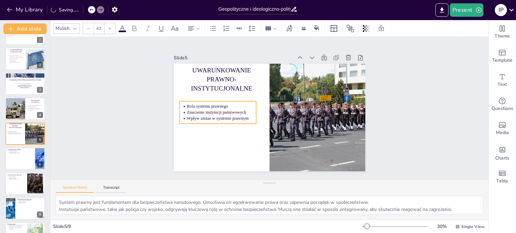
drag, startPoint x: 198, startPoint y: 99, endPoint x: 194, endPoint y: 109, distance: 11.0
click at [194, 109] on p "Znaczenie instytucji państwowych" at bounding box center [222, 112] width 70 height 6
click at [175, 27] on icon at bounding box center [175, 29] width 8 height 8
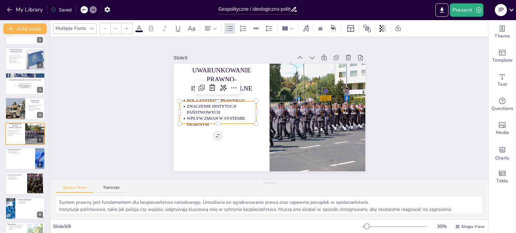
click at [130, 28] on div at bounding box center [126, 28] width 11 height 11
type input "45"
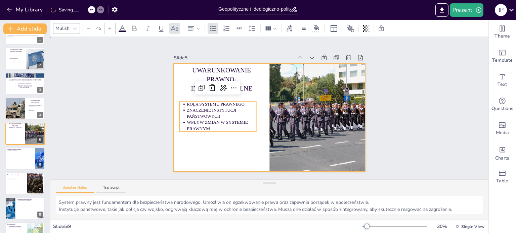
click at [190, 144] on div at bounding box center [270, 118] width 192 height 108
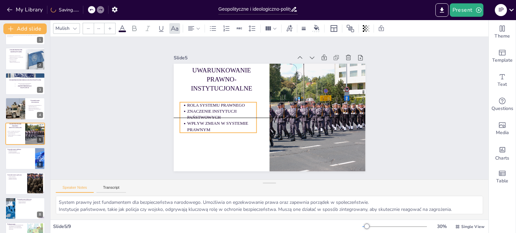
click at [192, 109] on span "Znaczenie instytucji państwowych" at bounding box center [211, 114] width 49 height 11
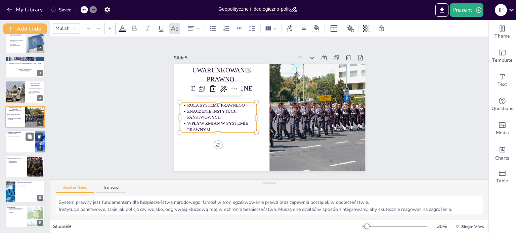
click at [23, 140] on div at bounding box center [25, 142] width 40 height 23
type textarea "Siły zbrojne są kluczowym elementem bezpieczeństwa narodowego. Ich zdolności ob…"
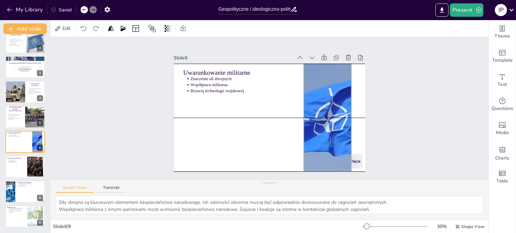
drag, startPoint x: 341, startPoint y: 114, endPoint x: 327, endPoint y: 114, distance: 13.8
click at [327, 114] on div at bounding box center [328, 118] width 162 height 108
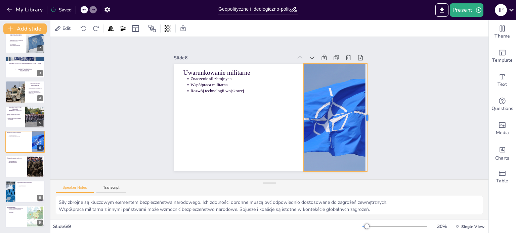
drag, startPoint x: 347, startPoint y: 115, endPoint x: 362, endPoint y: 113, distance: 16.0
click at [367, 113] on div at bounding box center [369, 118] width 5 height 108
click at [299, 115] on div at bounding box center [328, 118] width 162 height 108
click at [300, 115] on div at bounding box center [328, 118] width 162 height 108
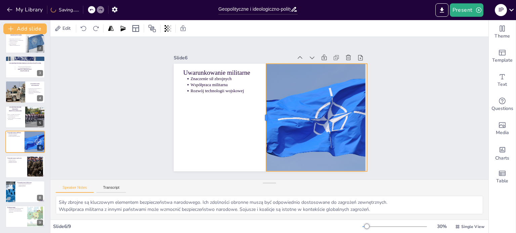
drag, startPoint x: 298, startPoint y: 114, endPoint x: 260, endPoint y: 114, distance: 37.6
click at [261, 114] on div at bounding box center [263, 118] width 5 height 108
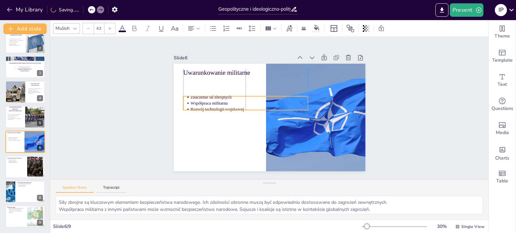
drag, startPoint x: 205, startPoint y: 84, endPoint x: 206, endPoint y: 103, distance: 18.5
click at [206, 103] on p "Współpraca militarna" at bounding box center [248, 103] width 117 height 6
click at [176, 28] on icon at bounding box center [174, 28] width 7 height 5
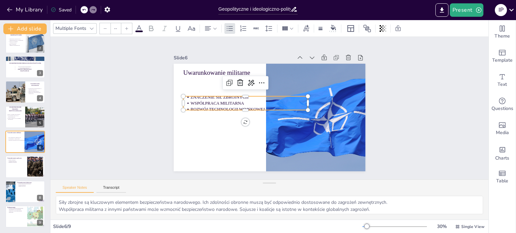
click at [128, 29] on icon at bounding box center [127, 29] width 4 height 4
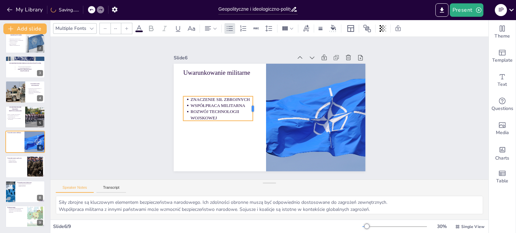
drag, startPoint x: 302, startPoint y: 102, endPoint x: 247, endPoint y: 130, distance: 61.7
click at [247, 130] on div "Uwarunkowanie militarne Znaczenie sił zbrojnych Współpraca militarna Rozwój tec…" at bounding box center [270, 118] width 192 height 108
click at [126, 32] on div at bounding box center [126, 28] width 11 height 11
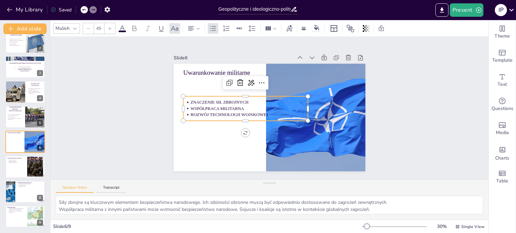
click at [112, 29] on icon at bounding box center [110, 29] width 4 height 4
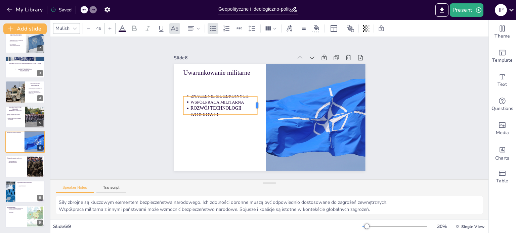
drag, startPoint x: 302, startPoint y: 104, endPoint x: 252, endPoint y: 122, distance: 53.6
click at [252, 122] on div "Uwarunkowanie militarne Znaczenie sił zbrojnych Współpraca militarna Rozwój tec…" at bounding box center [270, 118] width 192 height 108
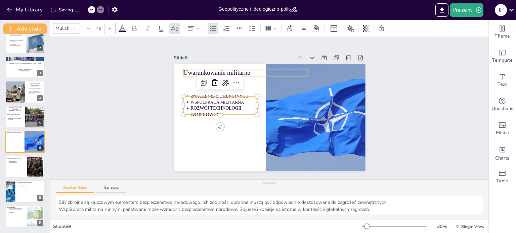
click at [193, 72] on p "Uwarunkowanie militarne" at bounding box center [245, 72] width 125 height 9
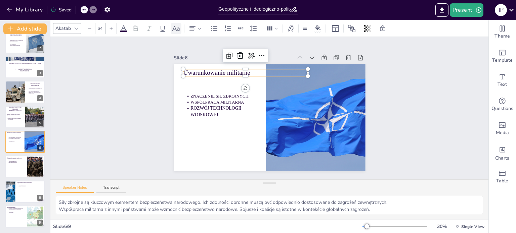
click at [174, 31] on icon at bounding box center [176, 29] width 8 height 8
click at [194, 27] on icon at bounding box center [192, 28] width 6 height 4
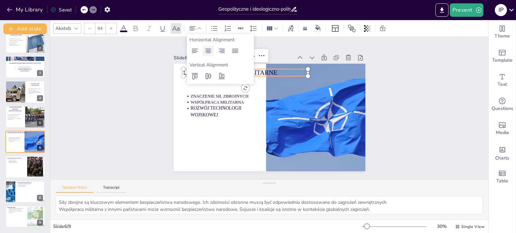
click at [207, 48] on icon at bounding box center [208, 51] width 8 height 8
click at [235, 114] on div "Uwarunkowanie militarne Znaczenie sił zbrojnych Współpraca militarna Rozwój tec…" at bounding box center [270, 118] width 192 height 108
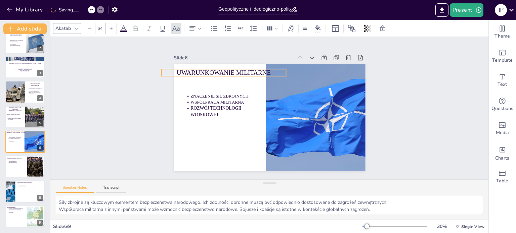
drag, startPoint x: 241, startPoint y: 72, endPoint x: 231, endPoint y: 71, distance: 10.5
click at [231, 71] on span "Uwarunkowanie militarne" at bounding box center [224, 72] width 94 height 7
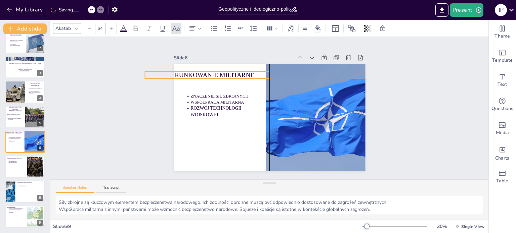
drag, startPoint x: 280, startPoint y: 70, endPoint x: 268, endPoint y: 72, distance: 12.6
click at [268, 64] on div "Uwarunkowanie militarne Znaczenie sił zbrojnych Współpraca militarna Rozwój tec…" at bounding box center [270, 64] width 192 height 0
drag, startPoint x: 269, startPoint y: 72, endPoint x: 257, endPoint y: 87, distance: 19.1
click at [258, 88] on div "Uwarunkowanie militarne Znaczenie sił zbrojnych Współpraca militarna Rozwój tec…" at bounding box center [270, 118] width 192 height 108
type input "58.5"
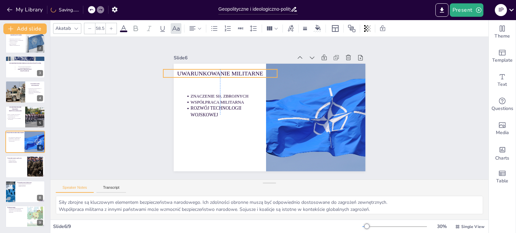
drag, startPoint x: 240, startPoint y: 75, endPoint x: 252, endPoint y: 72, distance: 12.1
click at [252, 72] on span "Uwarunkowanie militarne" at bounding box center [220, 73] width 86 height 6
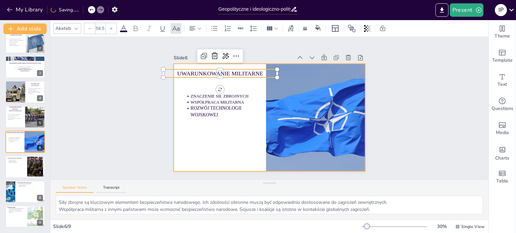
click at [245, 129] on div at bounding box center [270, 118] width 192 height 108
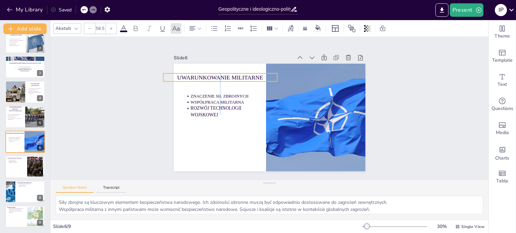
drag, startPoint x: 229, startPoint y: 72, endPoint x: 229, endPoint y: 76, distance: 4.0
click at [229, 76] on span "Uwarunkowanie militarne" at bounding box center [220, 77] width 86 height 6
click at [20, 170] on div at bounding box center [25, 167] width 40 height 23
type textarea "Jedność społeczna jest kluczowym elementem bezpieczeństwa narodowego. Społeczeń…"
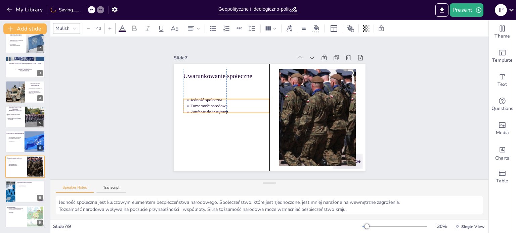
drag, startPoint x: 202, startPoint y: 96, endPoint x: 204, endPoint y: 111, distance: 14.9
click at [204, 111] on p "Zaufanie do instytucji" at bounding box center [229, 112] width 79 height 6
click at [175, 32] on icon at bounding box center [175, 29] width 8 height 8
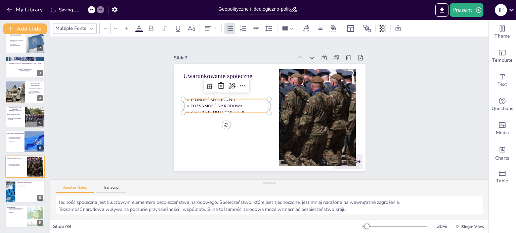
click at [127, 29] on icon at bounding box center [127, 29] width 4 height 4
click at [127, 29] on div "Multiple Fonts --" at bounding box center [231, 28] width 356 height 11
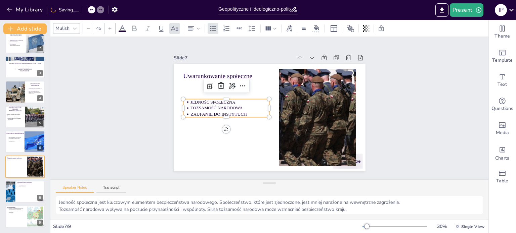
click at [127, 29] on div "Mulish 45" at bounding box center [223, 28] width 340 height 11
click at [110, 29] on icon at bounding box center [110, 29] width 4 height 4
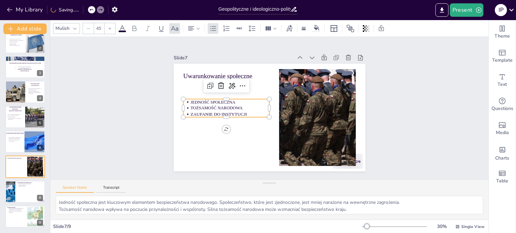
click at [110, 29] on icon at bounding box center [110, 29] width 4 height 4
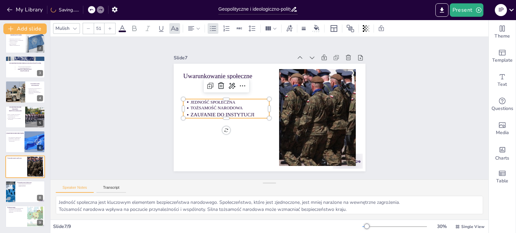
click at [110, 29] on icon at bounding box center [110, 29] width 4 height 4
click at [93, 11] on icon at bounding box center [91, 10] width 4 height 4
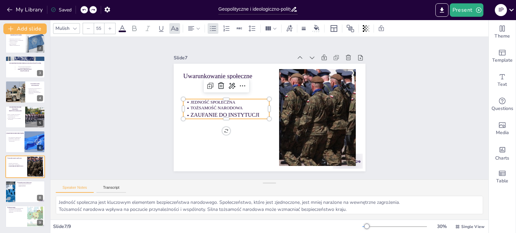
click at [93, 11] on icon at bounding box center [93, 10] width 4 height 4
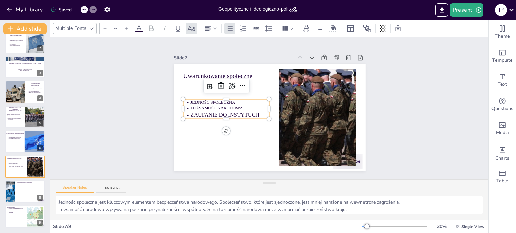
click at [89, 10] on div at bounding box center [89, 9] width 16 height 7
click at [85, 10] on icon at bounding box center [84, 10] width 4 height 4
click at [85, 10] on div "My Library Saving......" at bounding box center [60, 9] width 121 height 12
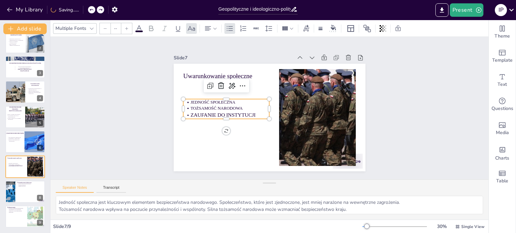
click at [85, 10] on div "My Library Saving......" at bounding box center [60, 9] width 121 height 12
drag, startPoint x: 264, startPoint y: 107, endPoint x: 253, endPoint y: 112, distance: 12.5
click at [253, 112] on div "Uwarunkowanie społeczne Jedność społeczna Tożsamość narodowa Zaufanie do instyt…" at bounding box center [270, 118] width 192 height 108
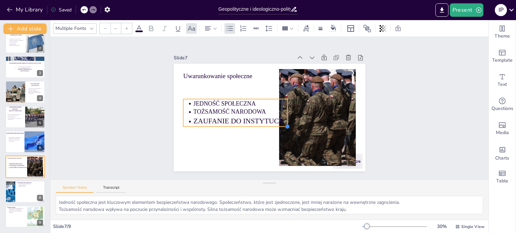
drag, startPoint x: 252, startPoint y: 115, endPoint x: 243, endPoint y: 123, distance: 11.9
click at [243, 123] on div "Uwarunkowanie społeczne Jedność społeczna Tożsamość narodowa Zaufanie do instyt…" at bounding box center [270, 118] width 192 height 108
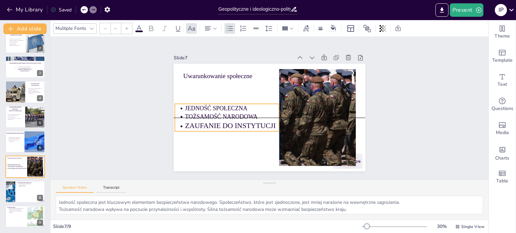
drag, startPoint x: 236, startPoint y: 115, endPoint x: 227, endPoint y: 118, distance: 9.2
click at [227, 121] on p "Zaufanie do instytucji" at bounding box center [232, 126] width 94 height 10
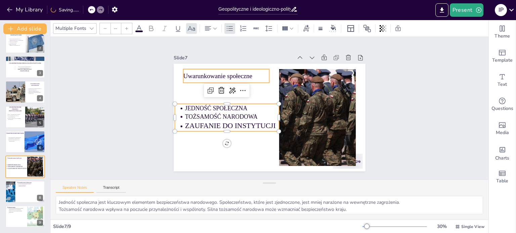
click at [210, 73] on p "Uwarunkowanie społeczne" at bounding box center [226, 76] width 86 height 9
type input "64"
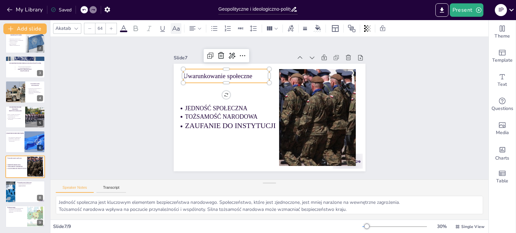
click at [176, 25] on icon at bounding box center [176, 29] width 8 height 8
click at [195, 24] on div at bounding box center [195, 28] width 16 height 11
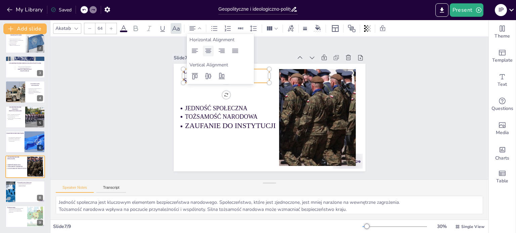
click at [207, 47] on icon at bounding box center [208, 51] width 8 height 8
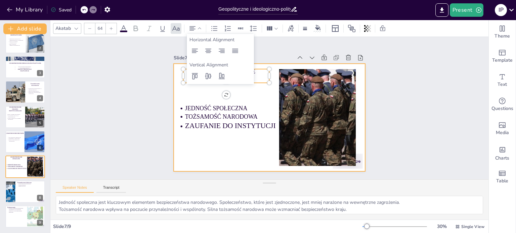
click at [198, 97] on div at bounding box center [270, 118] width 192 height 108
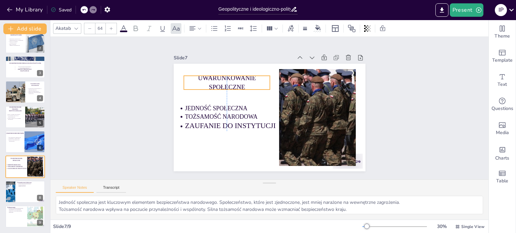
drag, startPoint x: 206, startPoint y: 79, endPoint x: 206, endPoint y: 86, distance: 6.7
click at [206, 86] on span "Uwarunkowanie społeczne" at bounding box center [227, 83] width 58 height 16
click at [113, 29] on icon at bounding box center [111, 29] width 4 height 4
type input "65"
click at [501, 79] on div "Text" at bounding box center [502, 81] width 27 height 24
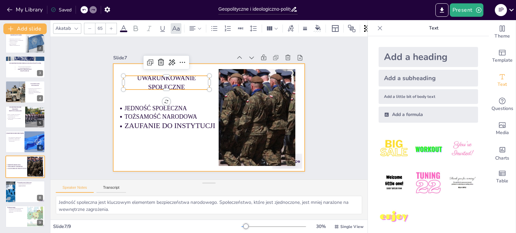
click at [127, 145] on div at bounding box center [209, 118] width 192 height 108
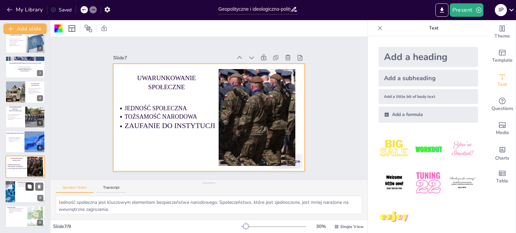
click at [28, 190] on button at bounding box center [30, 187] width 8 height 8
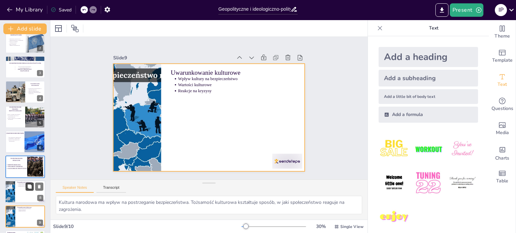
scroll to position [59, 0]
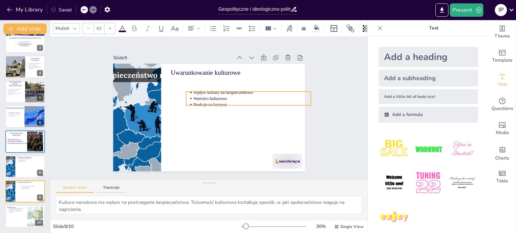
drag, startPoint x: 187, startPoint y: 78, endPoint x: 203, endPoint y: 92, distance: 20.9
click at [203, 92] on p "Wpływ kultury na bezpieczeństwo" at bounding box center [251, 93] width 117 height 6
click at [28, 160] on icon at bounding box center [30, 162] width 4 height 4
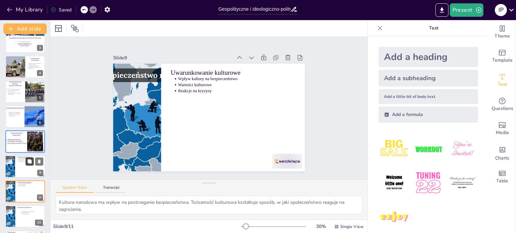
scroll to position [84, 0]
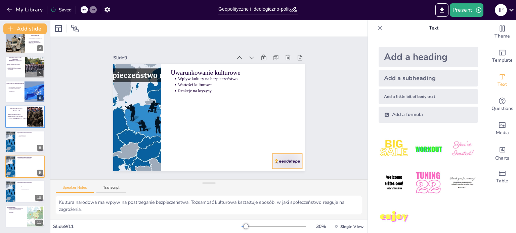
click at [278, 162] on div at bounding box center [287, 161] width 30 height 15
click at [289, 142] on icon at bounding box center [293, 140] width 8 height 8
click at [20, 106] on div at bounding box center [25, 117] width 40 height 23
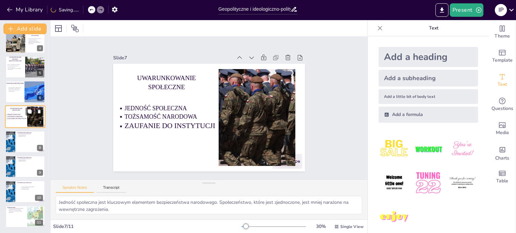
scroll to position [67, 0]
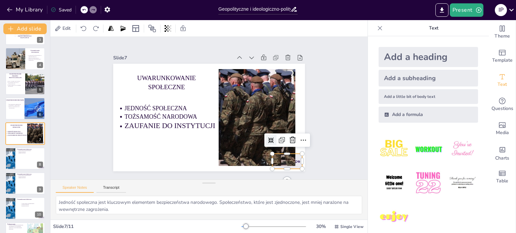
click at [294, 156] on div at bounding box center [287, 161] width 30 height 15
click at [289, 139] on icon at bounding box center [293, 140] width 8 height 8
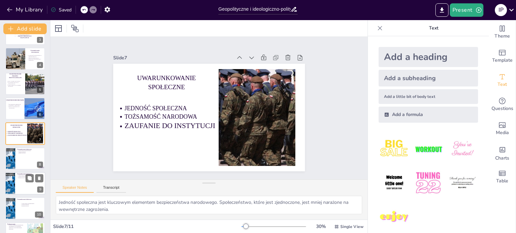
click at [19, 176] on li "Wartości kulturowe" at bounding box center [31, 176] width 25 height 1
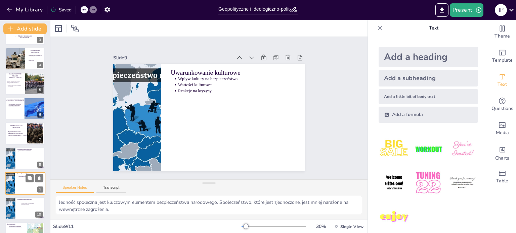
type textarea "Kultura narodowa ma wpływ na postrzeganie bezpieczeństwa. Tożsamość kulturowa k…"
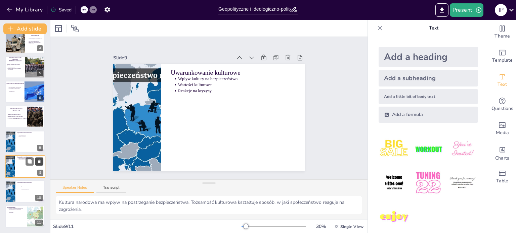
click at [40, 158] on button at bounding box center [39, 162] width 8 height 8
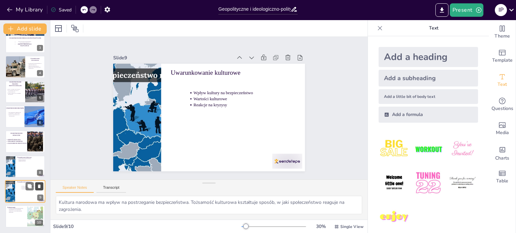
scroll to position [59, 0]
click at [39, 184] on icon at bounding box center [39, 186] width 5 height 5
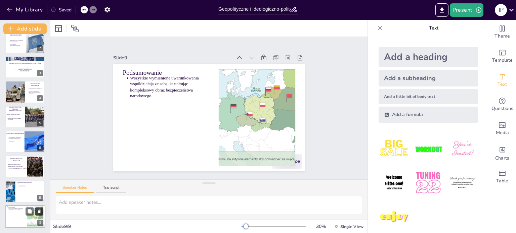
scroll to position [34, 0]
click at [19, 191] on div at bounding box center [25, 192] width 40 height 23
type textarea "Kultura narodowa ma wpływ na postrzeganie bezpieczeństwa. Tożsamość kulturowa k…"
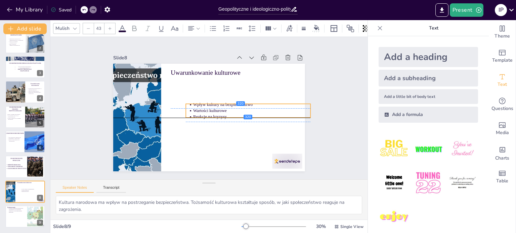
drag, startPoint x: 188, startPoint y: 85, endPoint x: 201, endPoint y: 114, distance: 30.8
click at [201, 114] on ul "Wpływ kultury na bezpieczeństwo Wartości kulturowe Reakcje na kryzysy" at bounding box center [248, 111] width 125 height 18
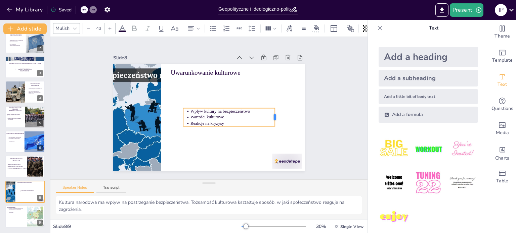
drag, startPoint x: 302, startPoint y: 113, endPoint x: 269, endPoint y: 132, distance: 38.1
click at [269, 132] on div "Uwarunkowanie kulturowe Wpływ kultury na bezpieczeństwo Wartości kulturowe Reak…" at bounding box center [209, 118] width 192 height 108
click at [110, 27] on icon at bounding box center [109, 28] width 3 height 3
click at [110, 27] on div at bounding box center [105, 28] width 11 height 11
click at [110, 27] on icon at bounding box center [109, 28] width 3 height 3
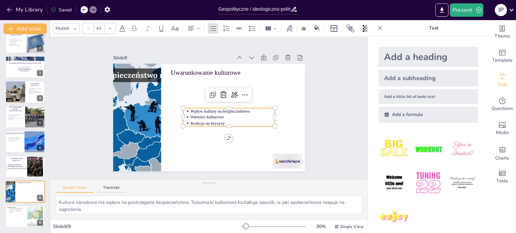
click at [110, 27] on icon at bounding box center [109, 28] width 3 height 3
click at [110, 29] on div at bounding box center [109, 28] width 11 height 11
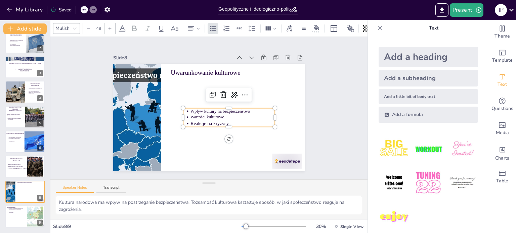
click at [110, 29] on div at bounding box center [109, 28] width 11 height 11
drag, startPoint x: 269, startPoint y: 117, endPoint x: 256, endPoint y: 121, distance: 14.3
click at [261, 121] on div at bounding box center [263, 117] width 5 height 19
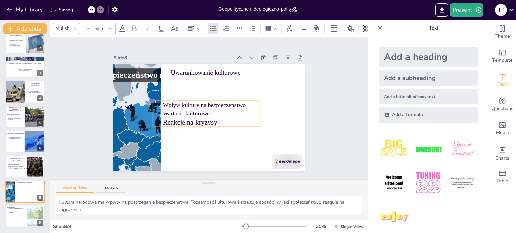
drag, startPoint x: 179, startPoint y: 106, endPoint x: 168, endPoint y: 99, distance: 13.6
click at [168, 99] on div "Uwarunkowanie kulturowe Wpływ kultury na bezpieczeństwo Wartości kulturowe Reak…" at bounding box center [209, 118] width 192 height 108
type input "NaN"
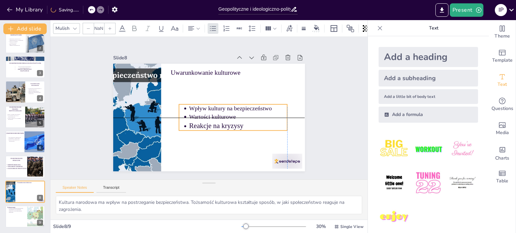
drag, startPoint x: 177, startPoint y: 108, endPoint x: 201, endPoint y: 115, distance: 24.6
click at [201, 115] on p "Wartości kulturowe" at bounding box center [238, 117] width 98 height 8
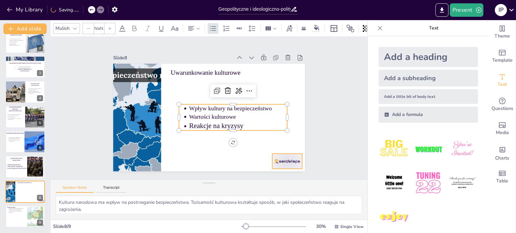
click at [275, 156] on div at bounding box center [287, 161] width 30 height 15
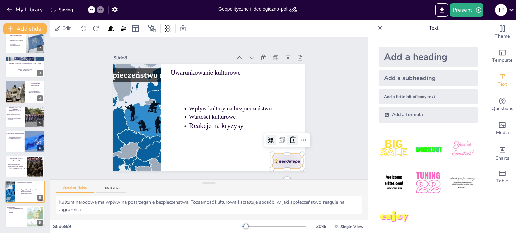
click at [289, 136] on icon at bounding box center [293, 140] width 8 height 8
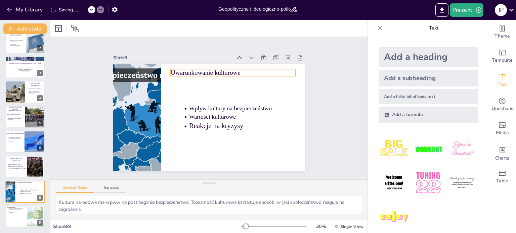
click at [185, 70] on p "Uwarunkowanie kulturowe" at bounding box center [233, 72] width 125 height 9
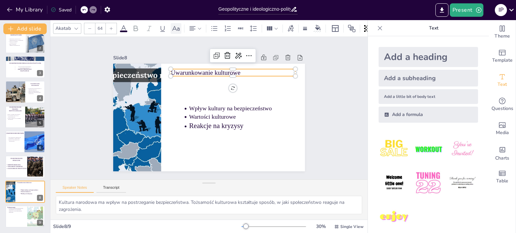
click at [177, 28] on icon at bounding box center [176, 29] width 8 height 8
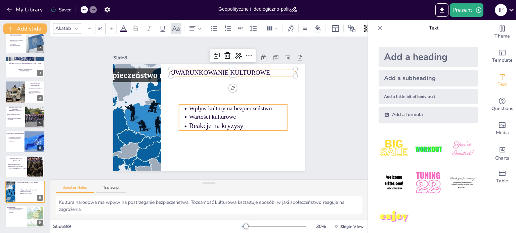
click at [202, 121] on p "Reakcje na kryzysy" at bounding box center [238, 126] width 98 height 10
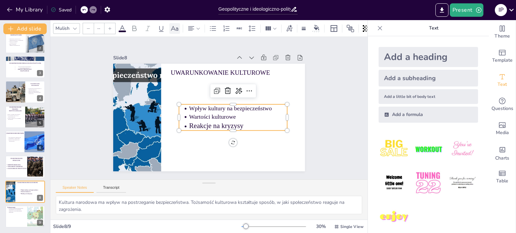
click at [173, 31] on div at bounding box center [174, 28] width 11 height 11
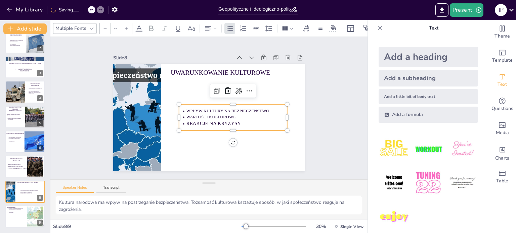
click at [125, 27] on icon at bounding box center [127, 29] width 4 height 4
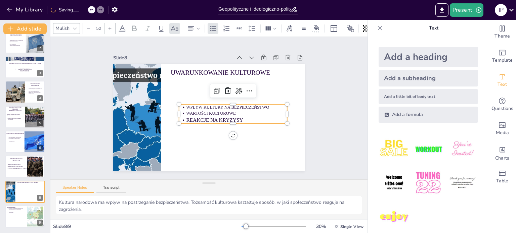
click at [125, 27] on icon at bounding box center [122, 29] width 8 height 8
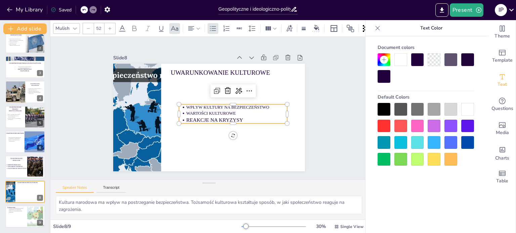
click at [106, 26] on div at bounding box center [109, 28] width 11 height 11
drag, startPoint x: 282, startPoint y: 112, endPoint x: 266, endPoint y: 124, distance: 20.2
click at [266, 124] on div "Uwarunkowanie kulturowe Wpływ kultury na bezpieczeństwo Wartości kulturowe Reak…" at bounding box center [209, 118] width 192 height 108
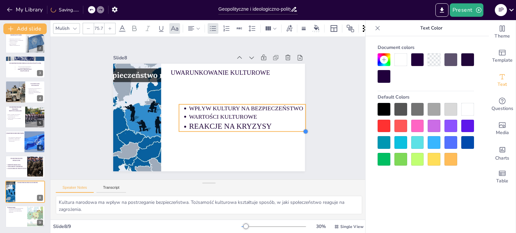
drag, startPoint x: 267, startPoint y: 123, endPoint x: 260, endPoint y: 127, distance: 8.0
click at [263, 130] on div "Uwarunkowanie kulturowe Wpływ kultury na bezpieczeństwo Wartości kulturowe Reak…" at bounding box center [209, 118] width 192 height 108
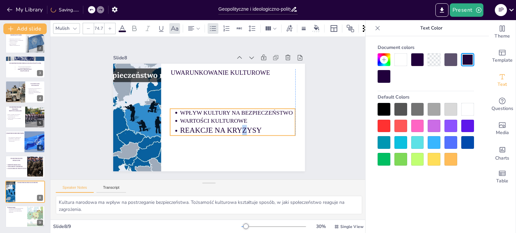
drag, startPoint x: 250, startPoint y: 122, endPoint x: 239, endPoint y: 126, distance: 11.7
click at [239, 126] on p "Reakcje na kryzysy" at bounding box center [237, 130] width 115 height 10
click at [264, 130] on p "Reakcje na kryzysy" at bounding box center [237, 131] width 115 height 10
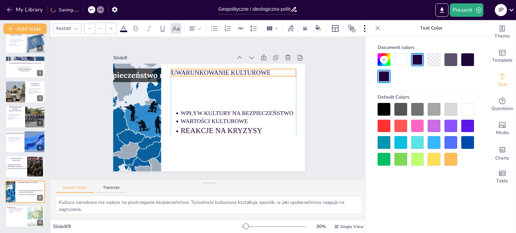
type input "64"
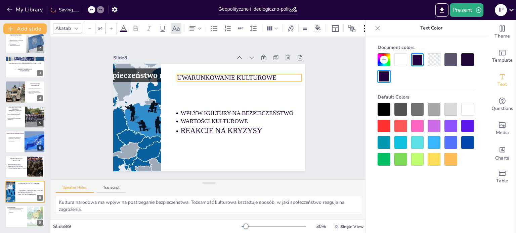
drag, startPoint x: 214, startPoint y: 67, endPoint x: 218, endPoint y: 67, distance: 4.1
click at [220, 73] on p "Uwarunkowanie kulturowe" at bounding box center [239, 77] width 125 height 9
click at [195, 28] on icon at bounding box center [192, 29] width 8 height 8
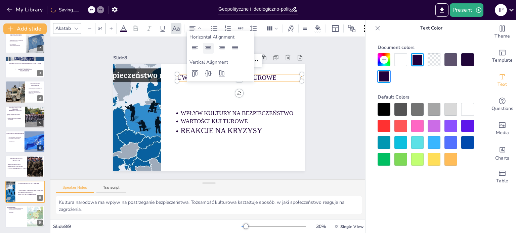
click at [207, 45] on icon at bounding box center [208, 48] width 8 height 8
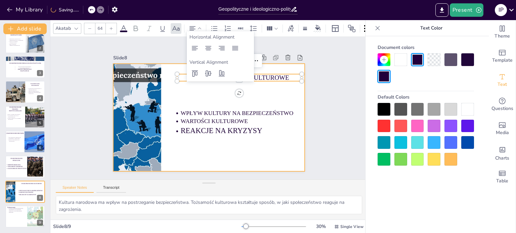
click at [199, 87] on div at bounding box center [209, 118] width 192 height 108
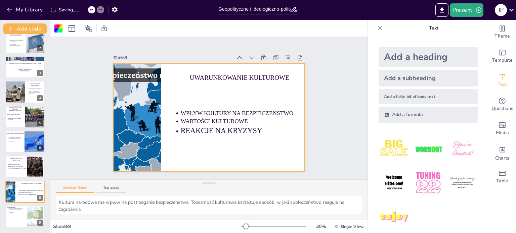
click at [207, 70] on div at bounding box center [209, 118] width 192 height 108
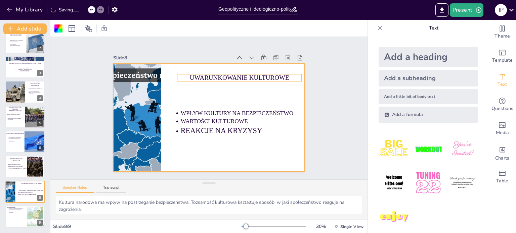
click at [207, 73] on p "Uwarunkowanie kulturowe" at bounding box center [239, 77] width 125 height 9
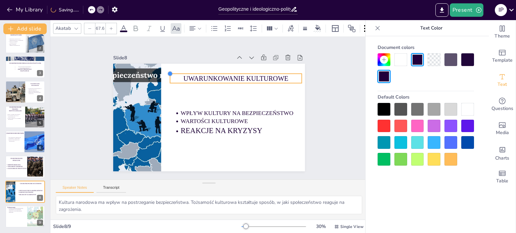
type input "67.8"
drag, startPoint x: 172, startPoint y: 70, endPoint x: 165, endPoint y: 70, distance: 7.4
click at [167, 71] on div at bounding box center [169, 73] width 5 height 5
click at [19, 208] on p "Wszystkie wymienione uwarunkowania współdziałają ze sobą, kształtując komplekso…" at bounding box center [16, 210] width 17 height 5
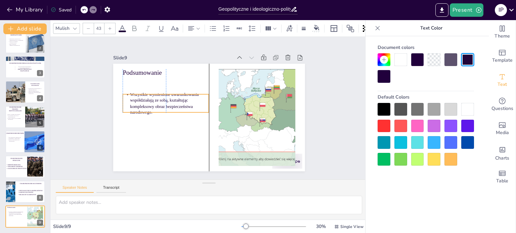
drag, startPoint x: 173, startPoint y: 86, endPoint x: 171, endPoint y: 102, distance: 16.6
click at [171, 102] on p "Wszystkie wymienione uwarunkowania współdziałają ze sobą, kształtując komplekso…" at bounding box center [169, 104] width 79 height 24
click at [173, 30] on div at bounding box center [174, 28] width 11 height 11
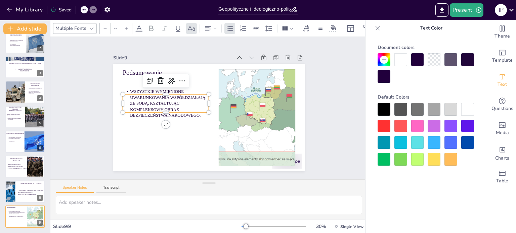
click at [125, 24] on div at bounding box center [126, 28] width 11 height 11
type input "45"
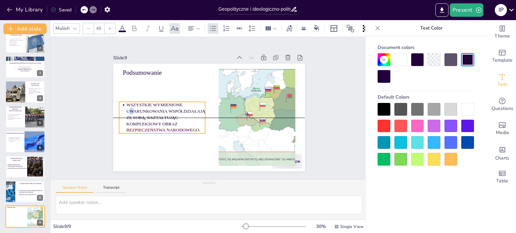
drag, startPoint x: 130, startPoint y: 99, endPoint x: 126, endPoint y: 106, distance: 7.7
click at [126, 106] on p "Wszystkie wymienione uwarunkowania współdziałają ze sobą, kształtując komplekso…" at bounding box center [165, 118] width 79 height 32
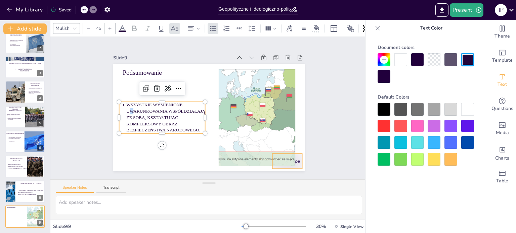
click at [293, 155] on div at bounding box center [287, 161] width 30 height 15
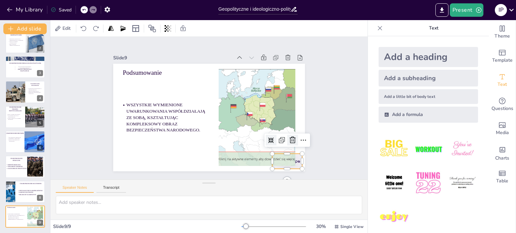
click at [291, 137] on icon at bounding box center [293, 140] width 8 height 8
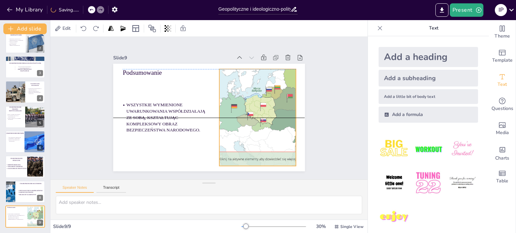
click at [274, 155] on div at bounding box center [257, 117] width 173 height 97
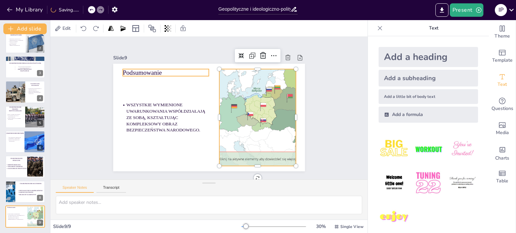
click at [139, 70] on p "Podsumowanie" at bounding box center [166, 72] width 86 height 9
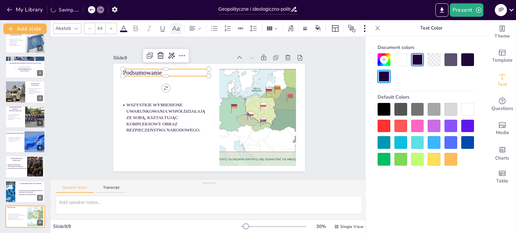
click at [178, 27] on icon at bounding box center [176, 29] width 8 height 8
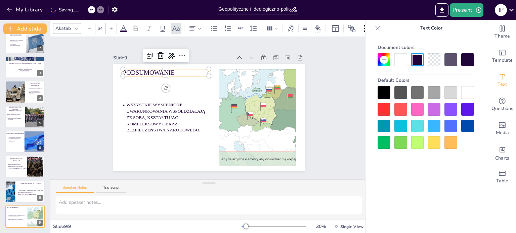
click at [110, 27] on icon at bounding box center [111, 29] width 4 height 4
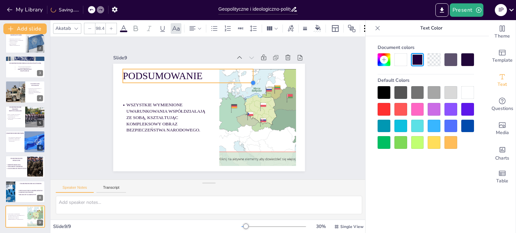
type input "101.4"
drag, startPoint x: 203, startPoint y: 75, endPoint x: 207, endPoint y: 79, distance: 5.9
click at [207, 79] on div "Wszystkie wymienione uwarunkowania współdziałają ze sobą, kształtując komplekso…" at bounding box center [209, 118] width 192 height 108
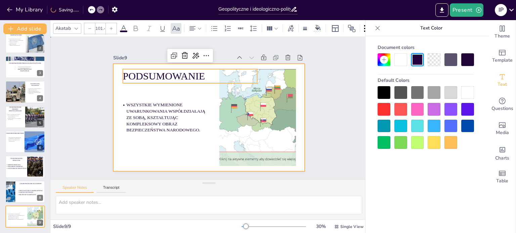
click at [175, 147] on div at bounding box center [209, 118] width 192 height 108
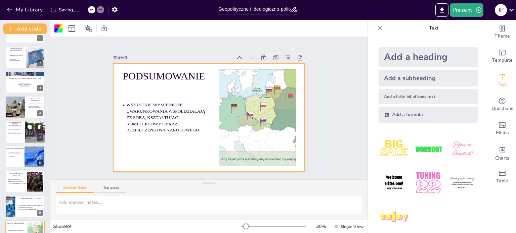
scroll to position [0, 0]
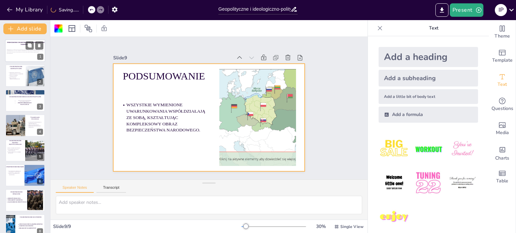
click at [23, 43] on strong "Podstawowe uwarunkowania bezpieczeństwa narodowego" at bounding box center [26, 44] width 38 height 4
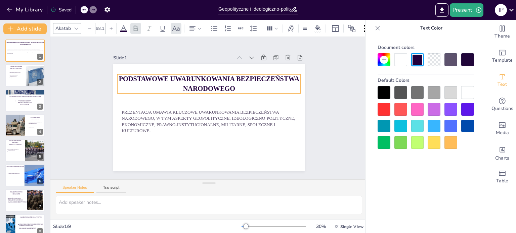
drag, startPoint x: 231, startPoint y: 82, endPoint x: 226, endPoint y: 82, distance: 4.4
click at [226, 82] on p "Podstawowe uwarunkowania bezpieczeństwa narodowego" at bounding box center [208, 84] width 183 height 19
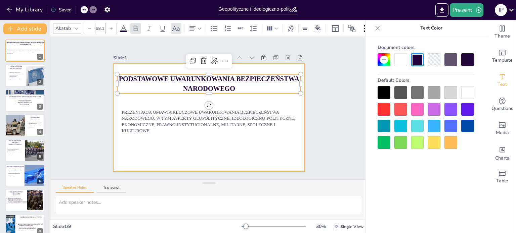
click at [129, 99] on div at bounding box center [209, 118] width 192 height 108
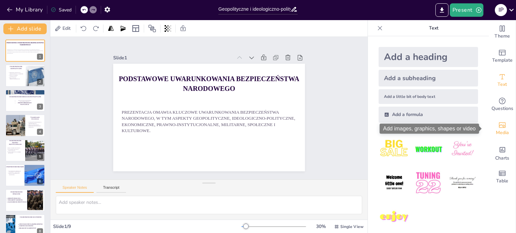
click at [496, 131] on span "Media" at bounding box center [502, 132] width 13 height 7
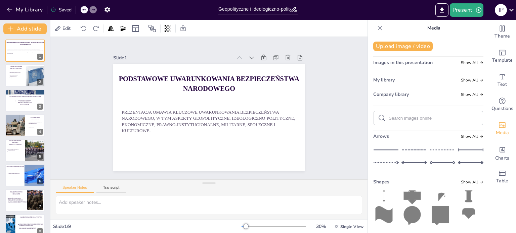
scroll to position [5, 0]
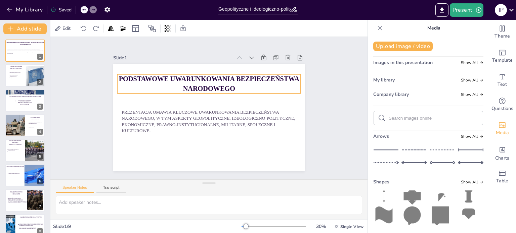
click at [261, 84] on p "Podstawowe uwarunkowania bezpieczeństwa narodowego" at bounding box center [208, 84] width 183 height 19
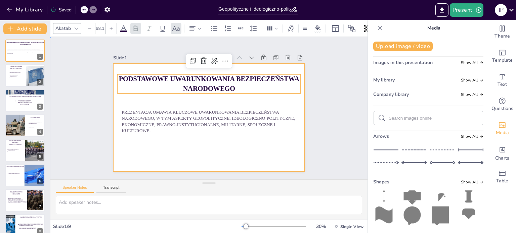
click at [261, 100] on div at bounding box center [209, 118] width 192 height 108
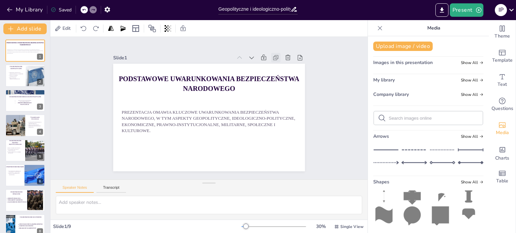
click at [272, 55] on icon at bounding box center [275, 57] width 7 height 7
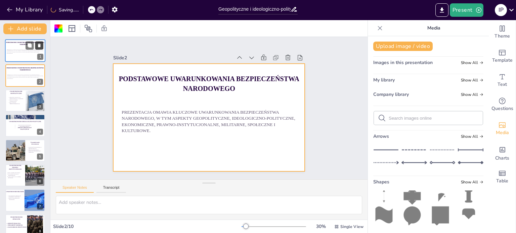
click at [39, 45] on icon at bounding box center [39, 46] width 3 height 4
type textarea "Geografia jest jednym z najważniejszych czynników wpływających na bezpieczeństw…"
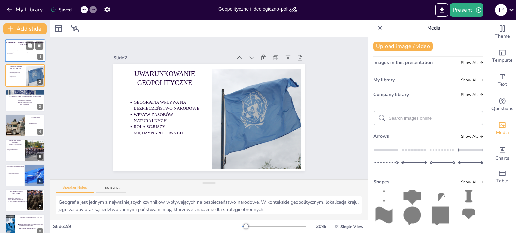
click at [20, 54] on p at bounding box center [25, 54] width 37 height 1
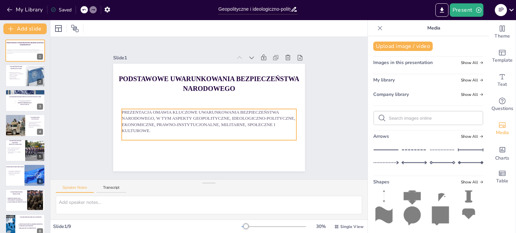
click at [160, 128] on p "Prezentacja omawia kluczowe uwarunkowania bezpieczeństwa narodowego, w tym aspe…" at bounding box center [209, 121] width 175 height 25
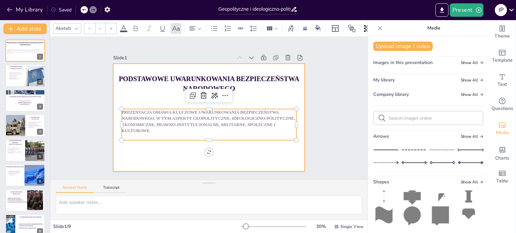
click at [163, 146] on div at bounding box center [209, 118] width 192 height 108
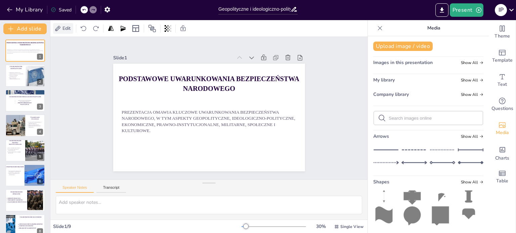
click at [59, 28] on icon at bounding box center [57, 28] width 7 height 7
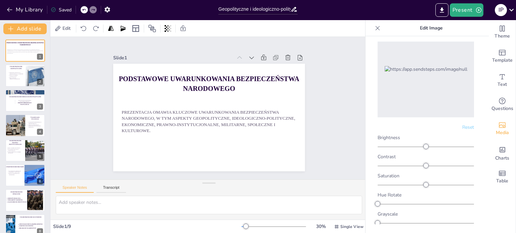
scroll to position [0, 0]
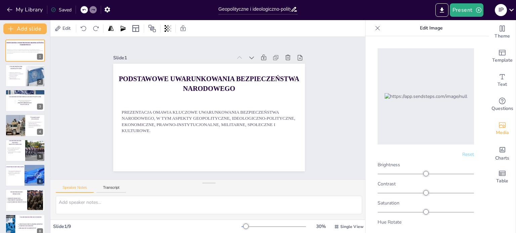
click at [417, 120] on div at bounding box center [426, 96] width 96 height 96
click at [406, 100] on div at bounding box center [426, 96] width 96 height 96
drag, startPoint x: 406, startPoint y: 100, endPoint x: 429, endPoint y: 97, distance: 23.4
click at [429, 97] on div at bounding box center [426, 96] width 96 height 96
click at [429, 97] on img at bounding box center [426, 96] width 83 height 6
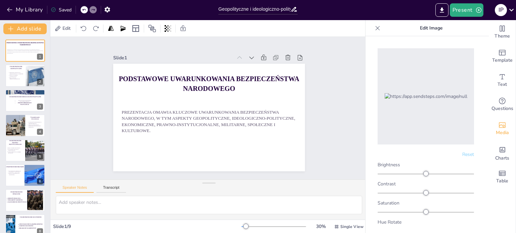
click at [429, 97] on img at bounding box center [426, 96] width 83 height 6
drag, startPoint x: 429, startPoint y: 97, endPoint x: 462, endPoint y: 147, distance: 59.7
click at [462, 147] on div "Reset Brightness Contrast Saturation Hue Rotate Grayscale Blur" at bounding box center [426, 133] width 110 height 183
click at [462, 151] on span "Reset" at bounding box center [468, 154] width 12 height 6
click at [377, 25] on icon at bounding box center [377, 28] width 7 height 7
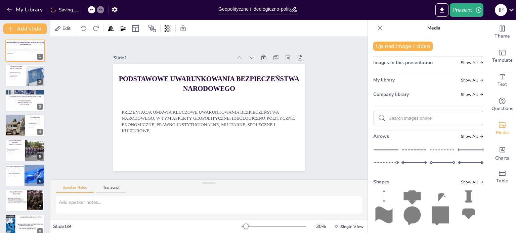
click at [377, 30] on icon at bounding box center [380, 28] width 7 height 7
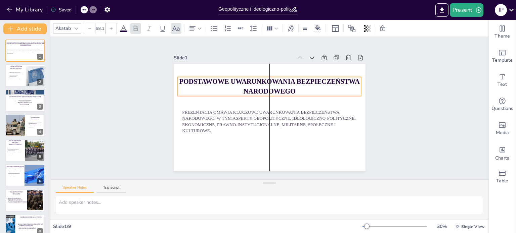
click at [219, 79] on strong "Podstawowe uwarunkowania bezpieczeństwa narodowego" at bounding box center [269, 86] width 180 height 17
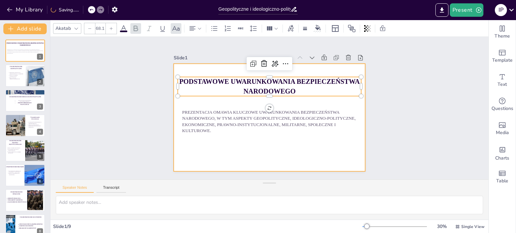
click at [278, 145] on div at bounding box center [270, 118] width 192 height 108
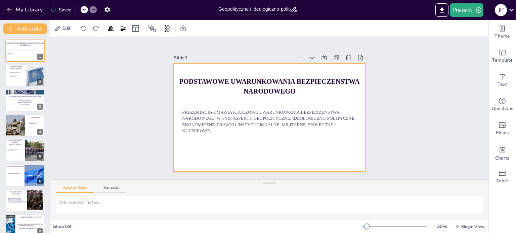
click at [272, 142] on div at bounding box center [270, 118] width 192 height 108
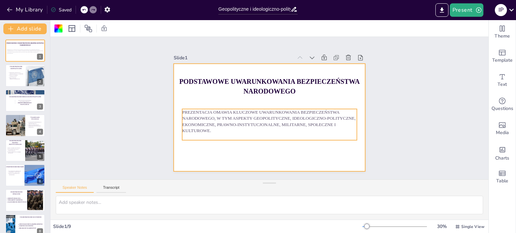
click at [263, 122] on p "Prezentacja omawia kluczowe uwarunkowania bezpieczeństwa narodowego, w tym aspe…" at bounding box center [269, 121] width 175 height 25
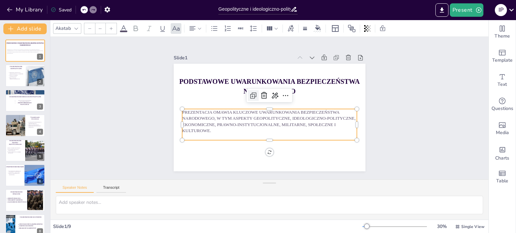
click at [249, 92] on icon at bounding box center [253, 96] width 8 height 8
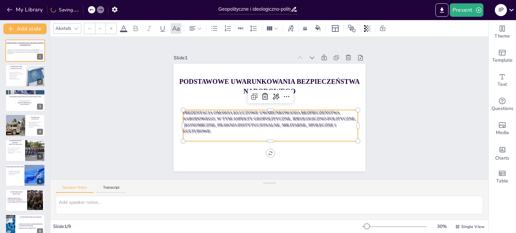
click at [93, 9] on icon at bounding box center [91, 10] width 4 height 4
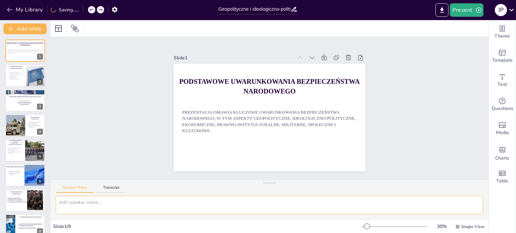
click at [104, 201] on textarea at bounding box center [269, 205] width 427 height 18
click at [109, 202] on textarea at bounding box center [269, 205] width 427 height 18
click at [120, 188] on button "Transcript" at bounding box center [111, 189] width 30 height 7
click at [78, 187] on button "Speaker Notes" at bounding box center [75, 189] width 38 height 7
click at [103, 127] on div "Slide 1 Podstawowe uwarunkowania bezpieczeństwa narodowego Prezentacja omawia k…" at bounding box center [269, 108] width 438 height 143
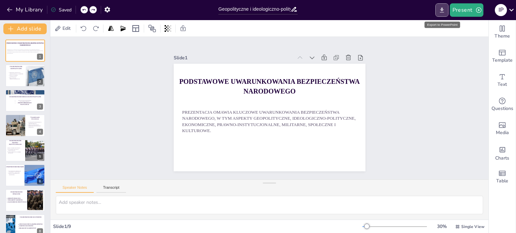
click at [445, 9] on icon "Export to PowerPoint" at bounding box center [441, 10] width 7 height 7
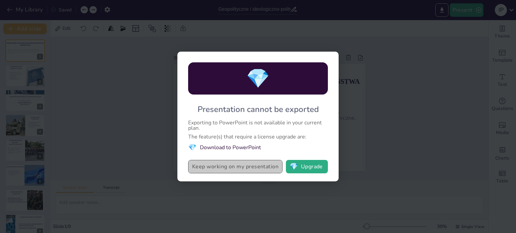
click at [266, 171] on button "Keep working on my presentation" at bounding box center [235, 166] width 94 height 13
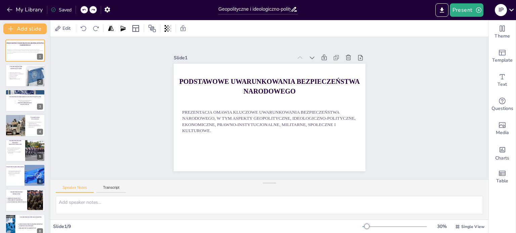
click at [443, 3] on div at bounding box center [442, 9] width 16 height 13
click at [442, 8] on icon "Export to PowerPoint" at bounding box center [442, 9] width 4 height 5
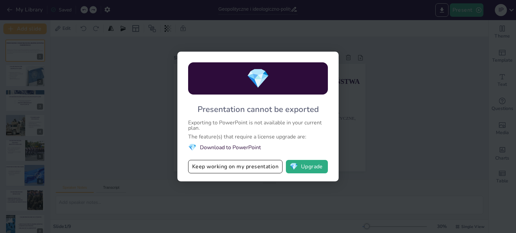
click at [232, 150] on li "💎 Download to PowerPoint" at bounding box center [258, 147] width 140 height 9
click at [307, 167] on button "💎 Upgrade" at bounding box center [307, 166] width 42 height 13
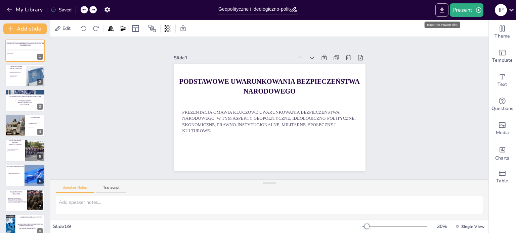
click at [440, 10] on icon "Export to PowerPoint" at bounding box center [441, 10] width 7 height 7
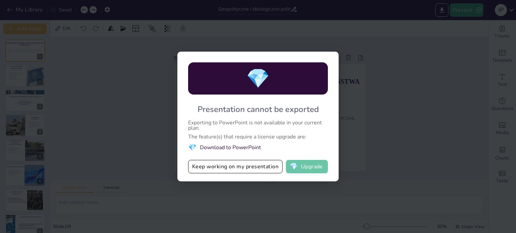
click at [302, 172] on button "💎 Upgrade" at bounding box center [307, 166] width 42 height 13
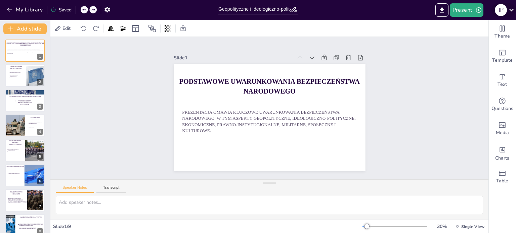
click at [515, 8] on icon at bounding box center [511, 9] width 9 height 9
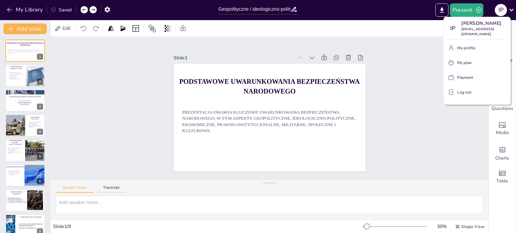
click at [459, 11] on div at bounding box center [258, 116] width 516 height 233
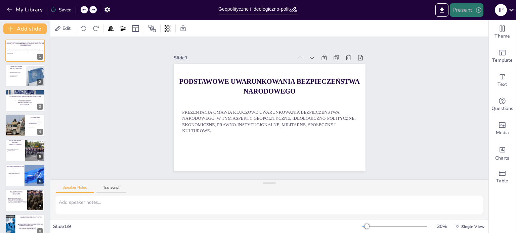
click at [468, 12] on button "Present" at bounding box center [467, 9] width 34 height 13
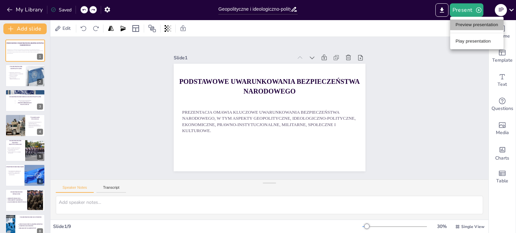
click at [464, 25] on li "Preview presentation" at bounding box center [476, 24] width 53 height 11
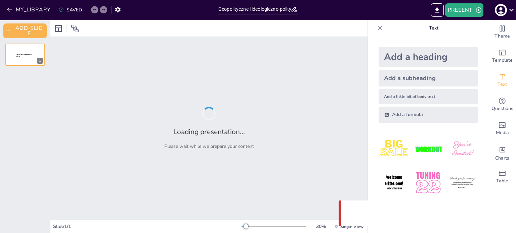
type input "Geopolityczne i ideologiczno-polityczne uwarunkowania bezpieczeństwa narodowego"
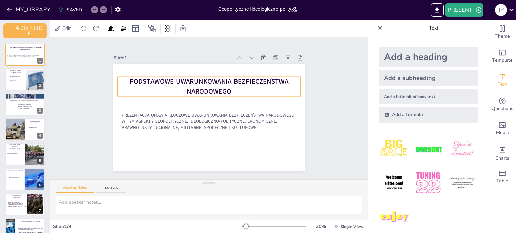
click at [248, 83] on strong "Podstawowe uwarunkowania bezpieczeństwa narodowego" at bounding box center [219, 84] width 148 height 73
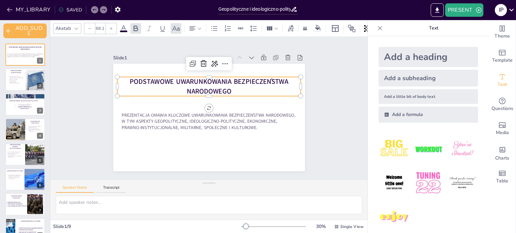
click at [384, 147] on img at bounding box center [394, 149] width 31 height 31
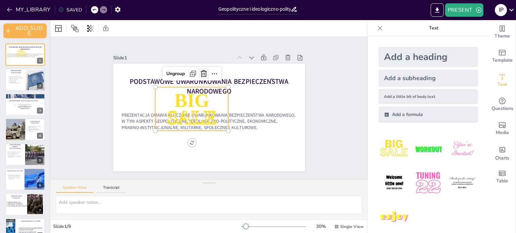
click at [211, 72] on icon at bounding box center [215, 74] width 8 height 8
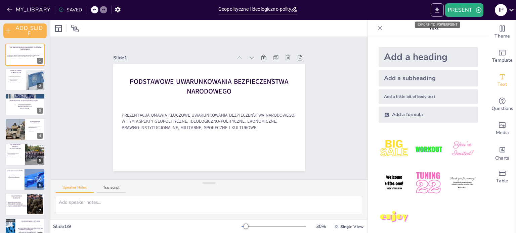
click at [437, 11] on icon "EXPORT_TO_POWERPOINT" at bounding box center [437, 9] width 4 height 5
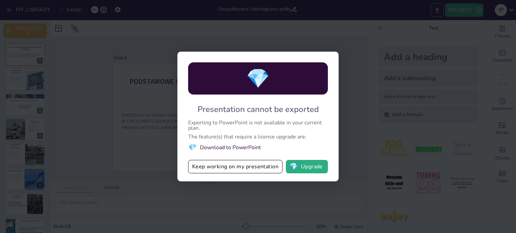
click at [436, 13] on div "💎 Presentation cannot be exported Exporting to PowerPoint is not available in y…" at bounding box center [258, 116] width 516 height 233
click at [307, 164] on button "💎 Upgrade" at bounding box center [307, 166] width 42 height 13
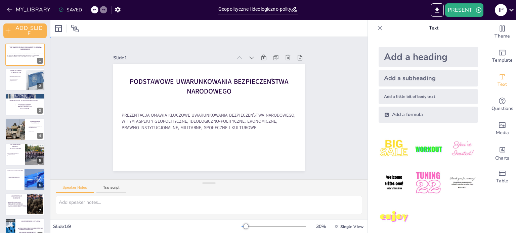
click at [314, 119] on div "Slide 1 Podstawowe uwarunkowania bezpieczeństwa narodowego Prezentacja omawia k…" at bounding box center [208, 108] width 257 height 191
